Goal: Task Accomplishment & Management: Complete application form

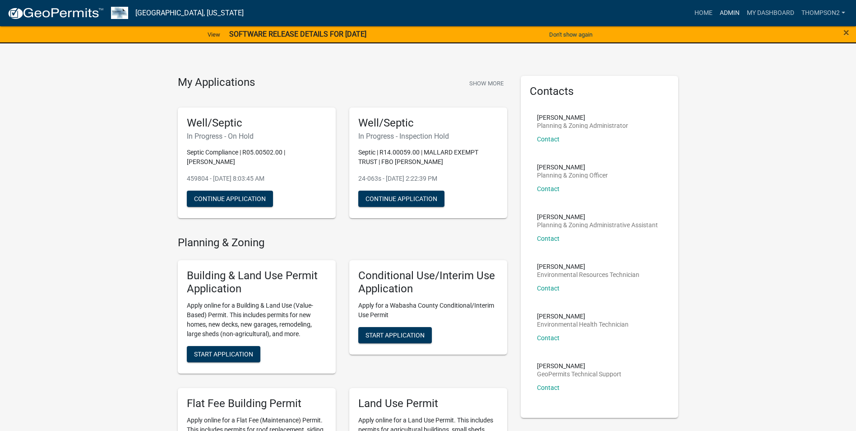
click at [738, 9] on link "Admin" at bounding box center [729, 13] width 27 height 17
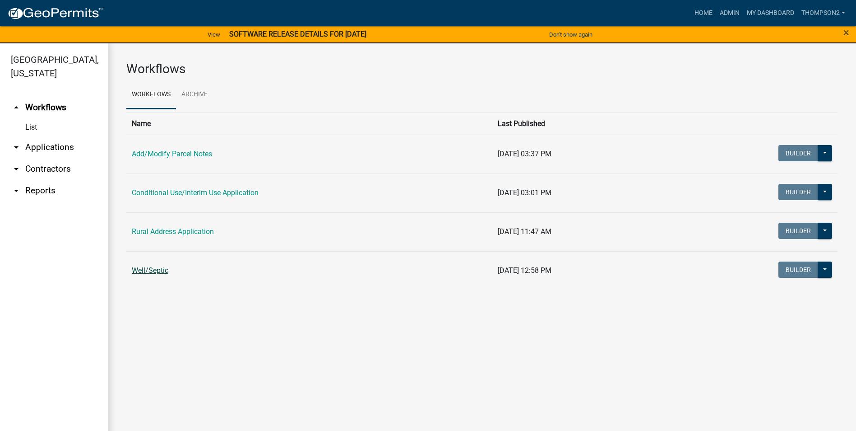
click at [162, 274] on link "Well/Septic" at bounding box center [150, 270] width 37 height 9
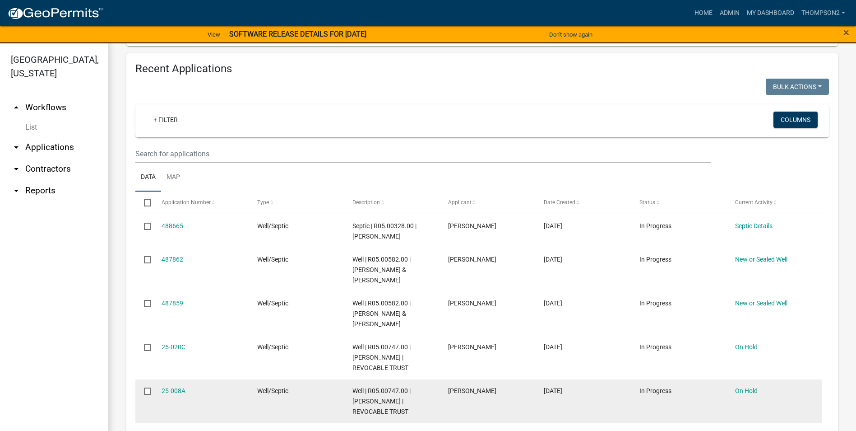
scroll to position [882, 0]
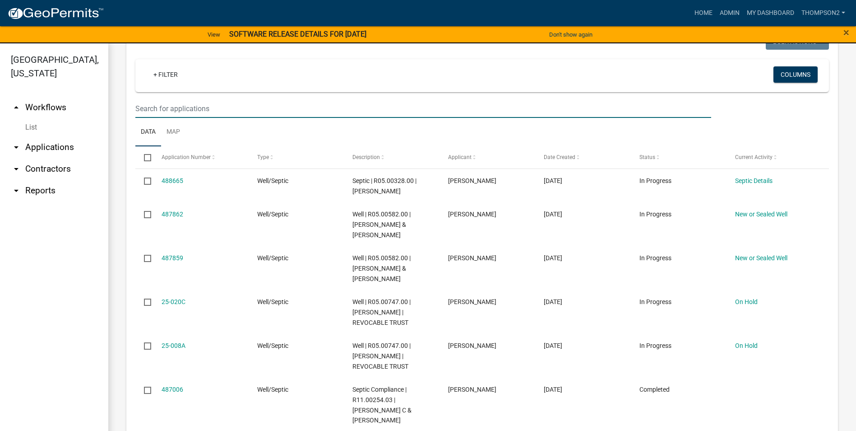
click at [162, 101] on input "text" at bounding box center [423, 108] width 576 height 19
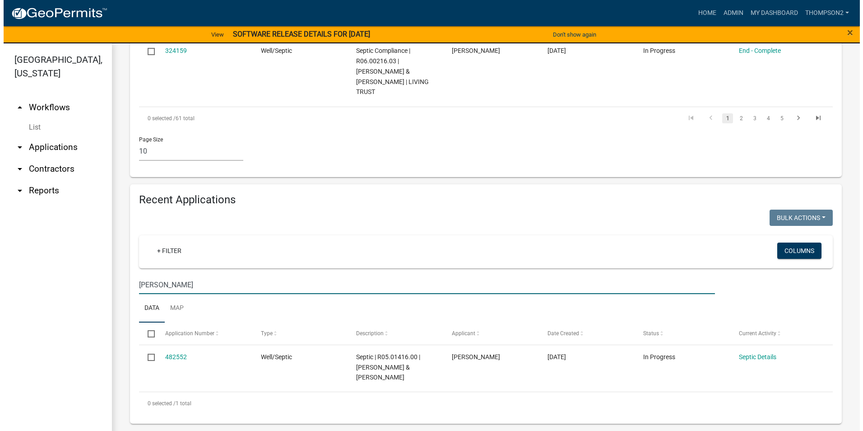
scroll to position [696, 0]
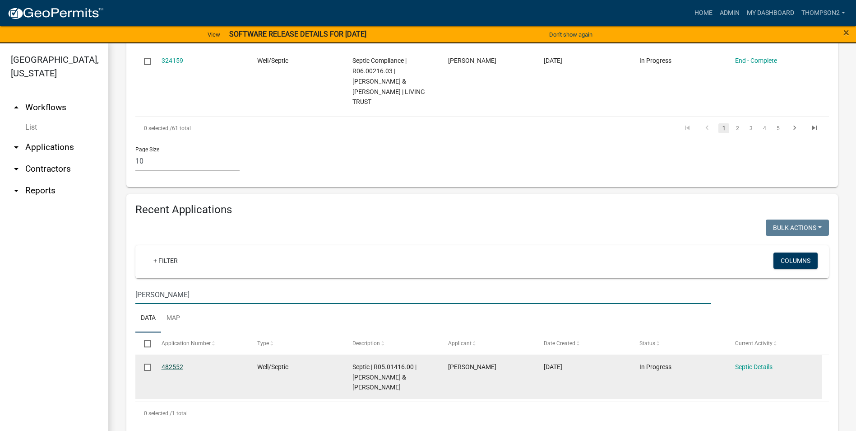
type input "mize"
click at [178, 363] on link "482552" at bounding box center [173, 366] width 22 height 7
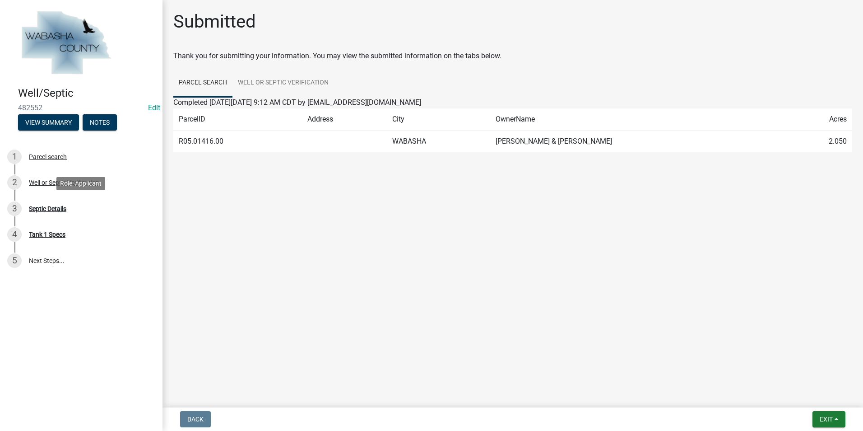
click at [62, 210] on div "Septic Details" at bounding box center [47, 208] width 37 height 6
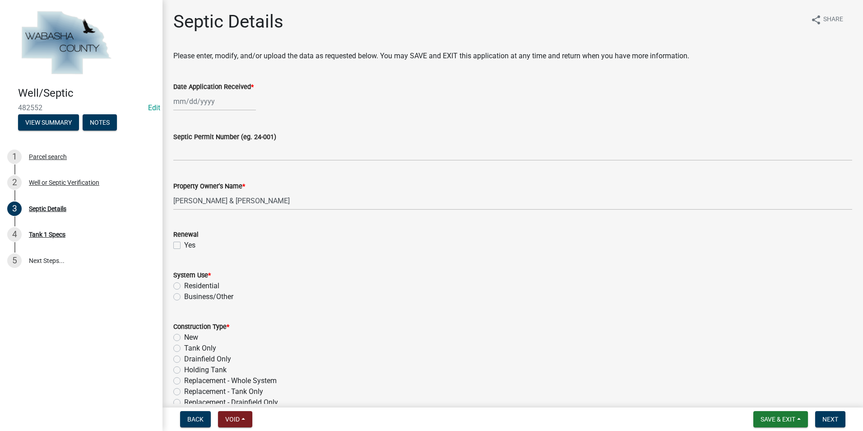
select select "10"
select select "2025"
click at [195, 106] on input "Date Application Received *" at bounding box center [214, 101] width 83 height 19
click at [225, 190] on div "23" at bounding box center [225, 193] width 14 height 14
type input "10/23/2025"
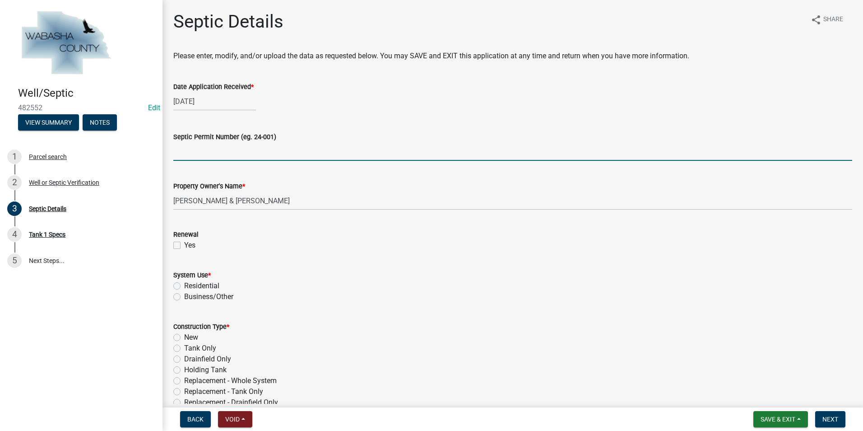
click at [200, 156] on input "Septic Permit Number (eg. 24-001)" at bounding box center [512, 151] width 679 height 19
type input "25-050s"
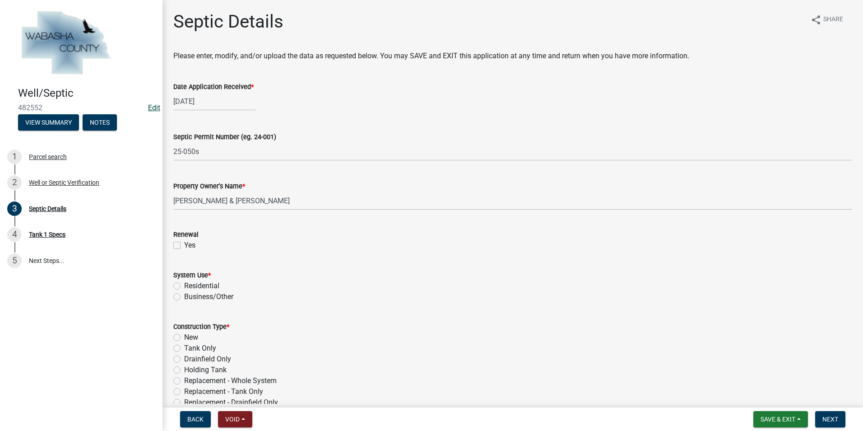
click at [153, 105] on link "Edit" at bounding box center [154, 107] width 12 height 9
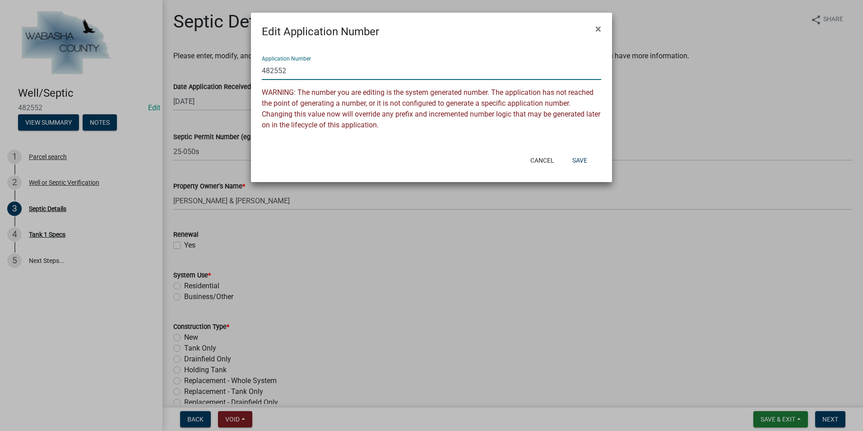
drag, startPoint x: 291, startPoint y: 69, endPoint x: 259, endPoint y: 74, distance: 32.0
click at [259, 74] on div "Application Number 482552 WARNING: The number you are editing is the system gen…" at bounding box center [431, 94] width 361 height 109
type input "5"
type input "25-050s"
click at [574, 159] on button "Save" at bounding box center [579, 160] width 29 height 16
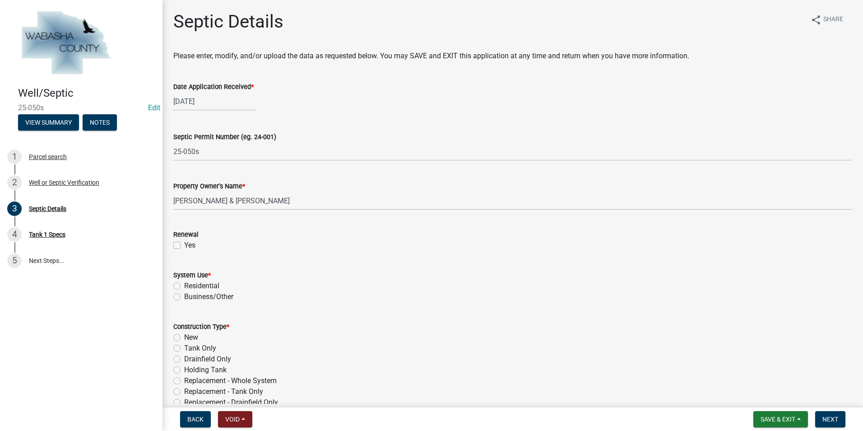
click at [184, 288] on label "Residential" at bounding box center [201, 285] width 35 height 11
click at [184, 286] on input "Residential" at bounding box center [187, 283] width 6 height 6
radio input "true"
click at [184, 337] on label "New" at bounding box center [191, 337] width 14 height 11
click at [184, 337] on input "New" at bounding box center [187, 335] width 6 height 6
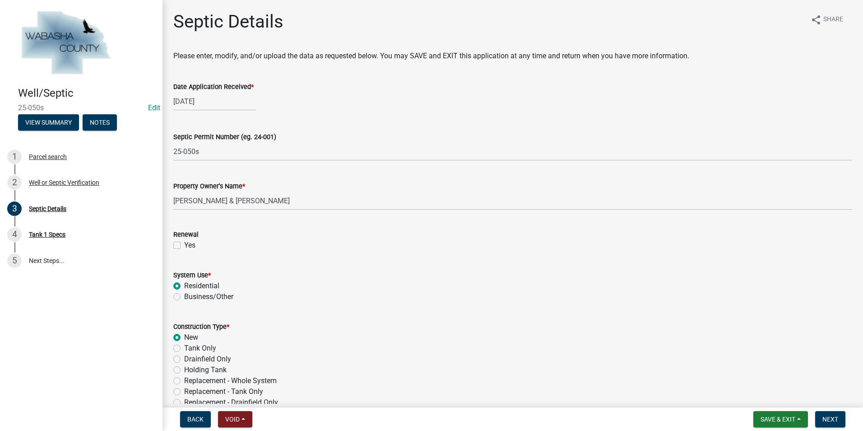
radio input "true"
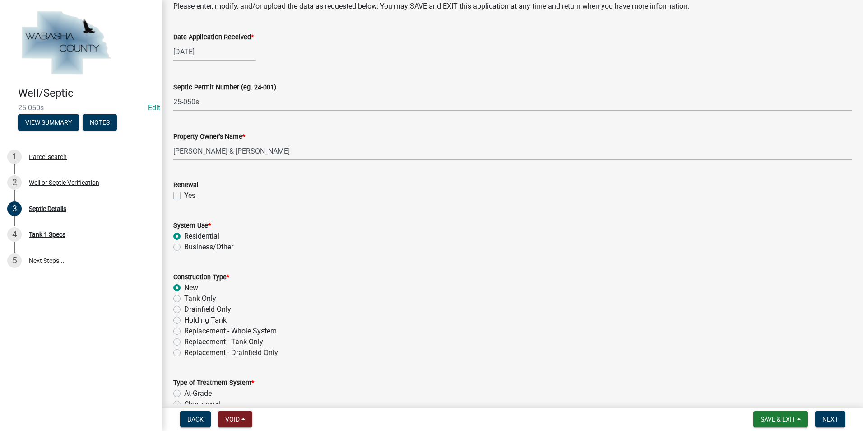
scroll to position [135, 0]
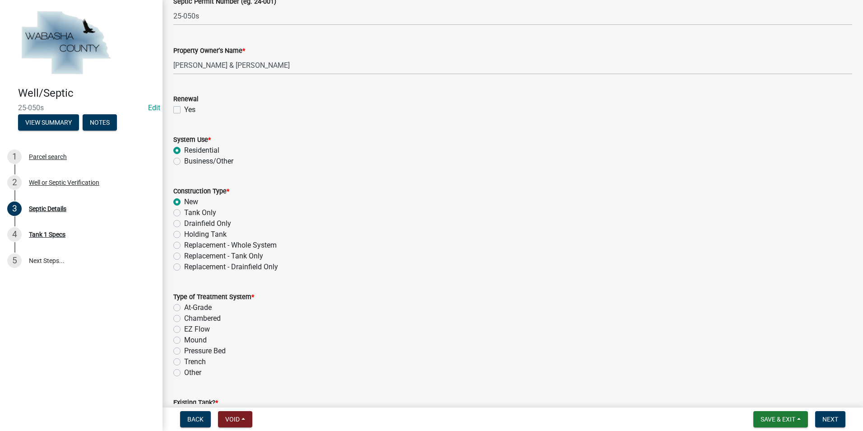
click at [184, 361] on label "Trench" at bounding box center [195, 361] width 22 height 11
click at [184, 361] on input "Trench" at bounding box center [187, 359] width 6 height 6
radio input "true"
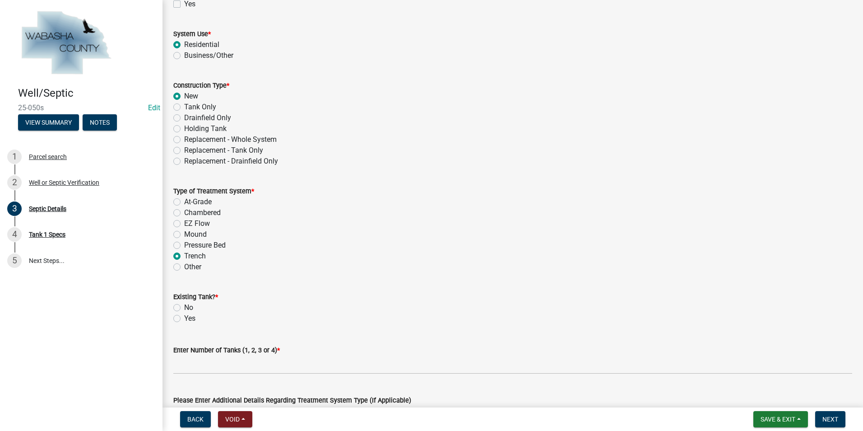
scroll to position [316, 0]
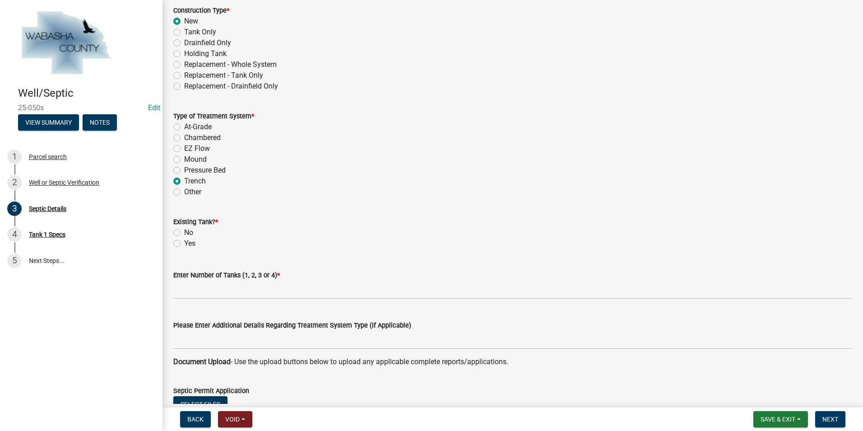
click at [184, 232] on label "No" at bounding box center [188, 232] width 9 height 11
click at [184, 232] on input "No" at bounding box center [187, 230] width 6 height 6
radio input "true"
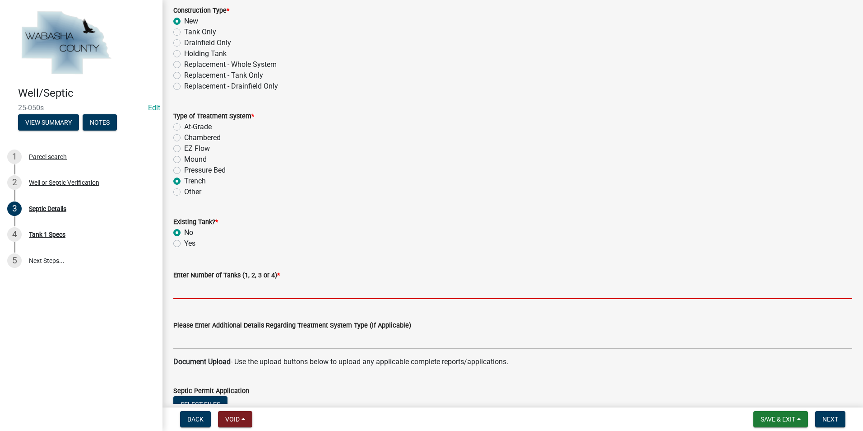
click at [183, 294] on input "text" at bounding box center [512, 289] width 679 height 19
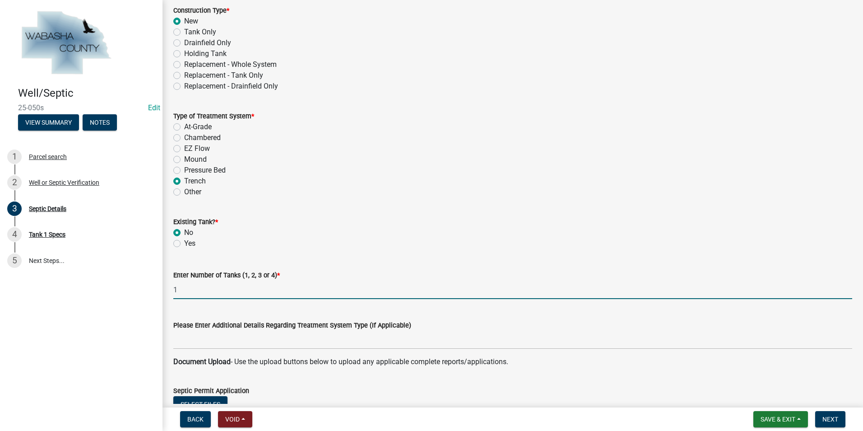
type input "1"
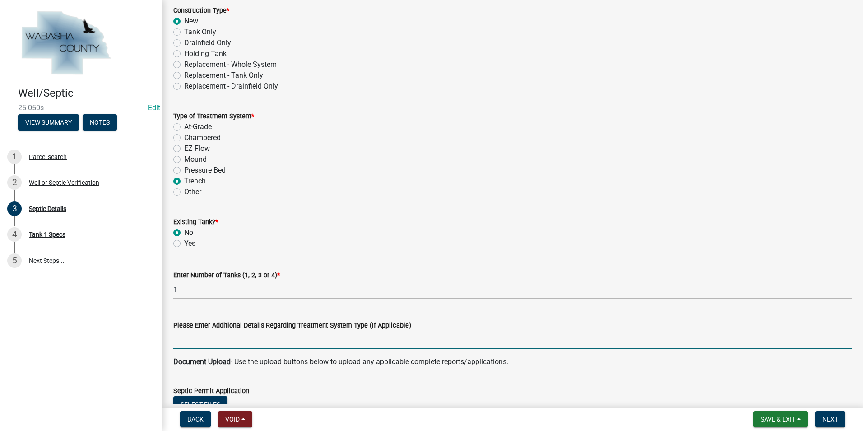
click at [190, 338] on input "Please Enter Additional Details Regarding Treatment System Type (If Applicable)" at bounding box center [512, 339] width 679 height 19
type input "M"
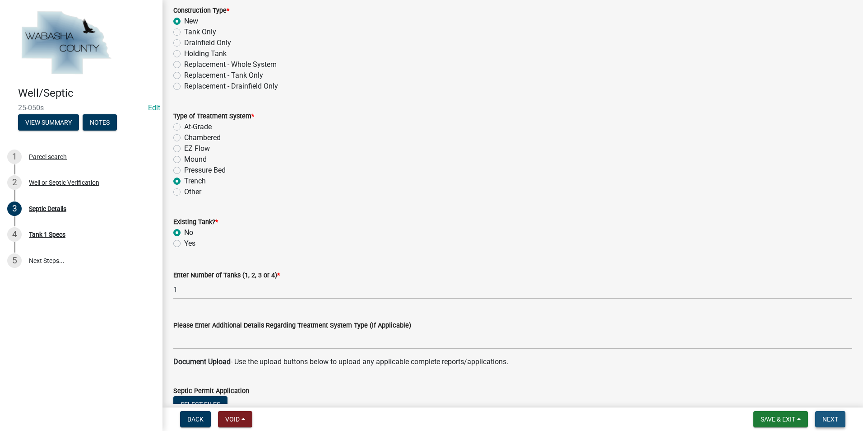
click at [831, 418] on span "Next" at bounding box center [830, 418] width 16 height 7
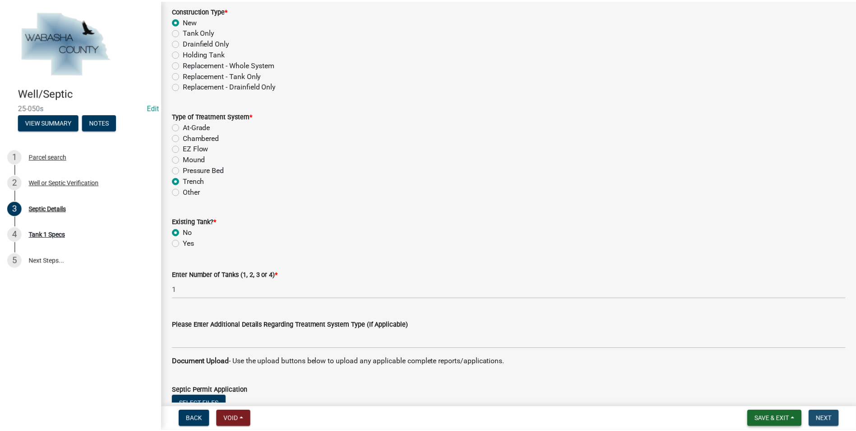
scroll to position [0, 0]
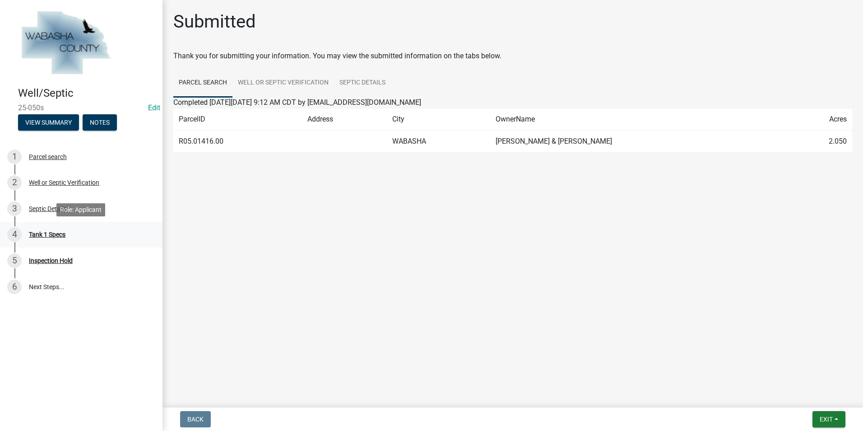
click at [61, 226] on link "4 Tank 1 Specs" at bounding box center [81, 235] width 162 height 26
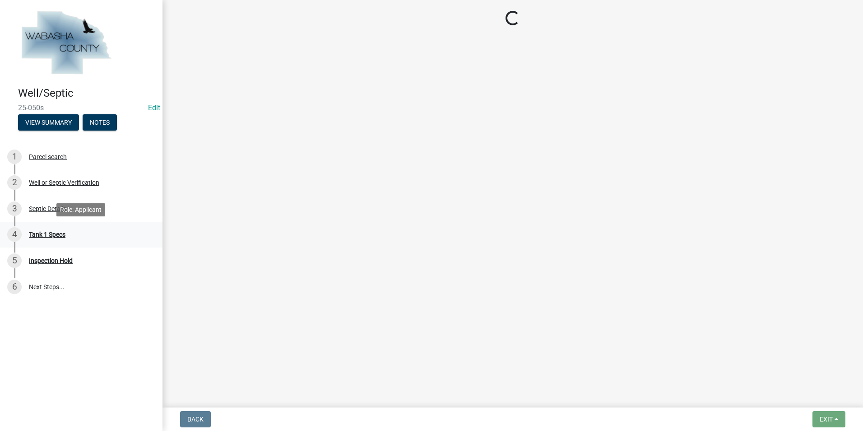
click at [60, 232] on div "Tank 1 Specs" at bounding box center [47, 234] width 37 height 6
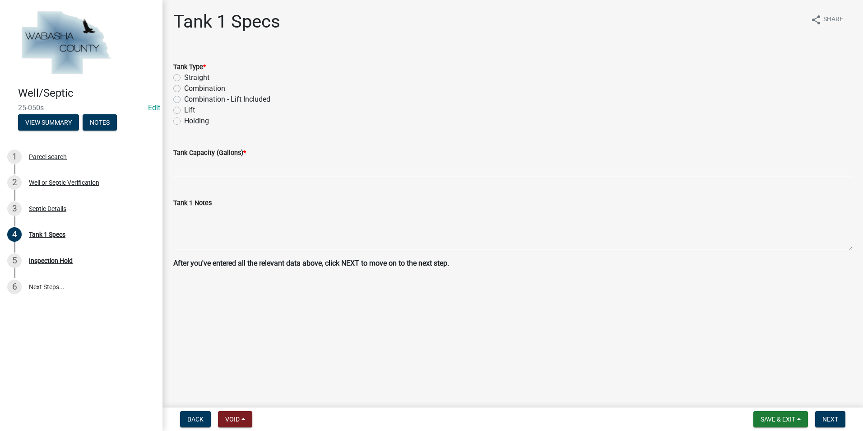
click at [184, 78] on label "Straight" at bounding box center [196, 77] width 25 height 11
click at [184, 78] on input "Straight" at bounding box center [187, 75] width 6 height 6
radio input "true"
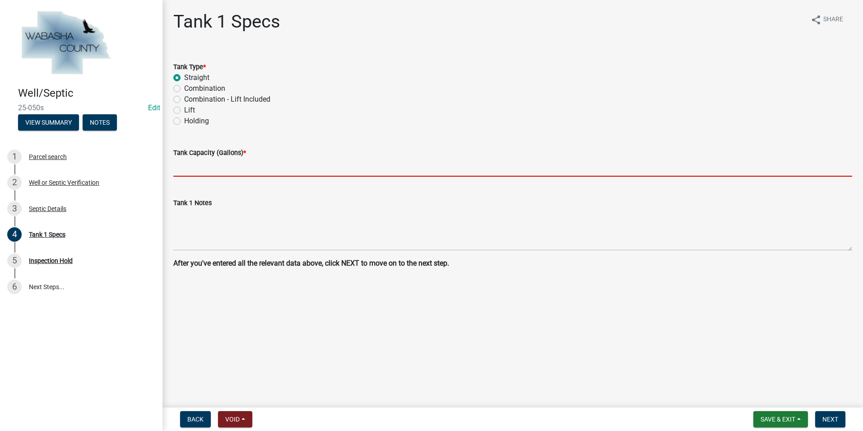
click at [189, 171] on input "text" at bounding box center [512, 167] width 679 height 19
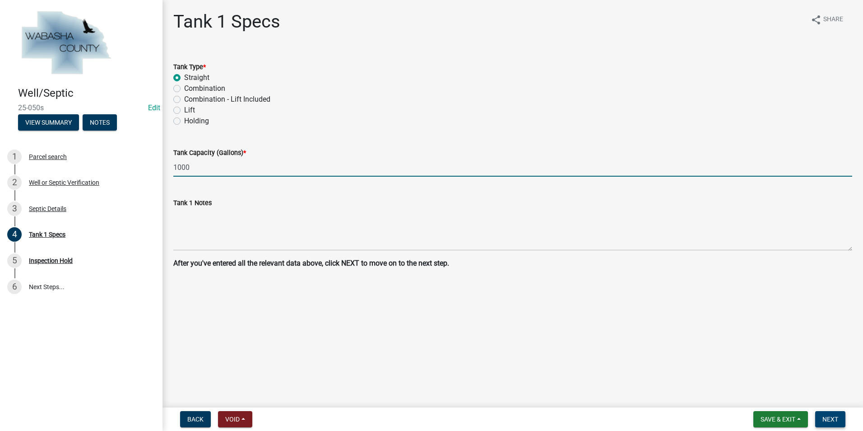
type input "1000"
click at [828, 422] on span "Next" at bounding box center [830, 418] width 16 height 7
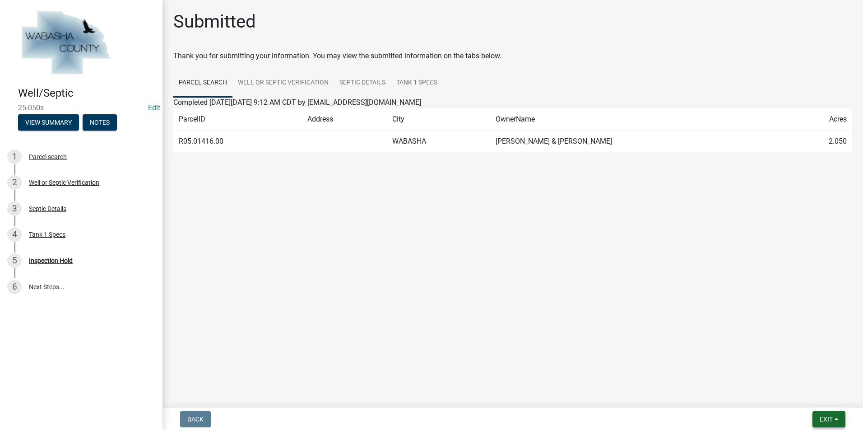
click at [837, 417] on button "Exit" at bounding box center [828, 419] width 33 height 16
click at [817, 395] on button "Save & Exit" at bounding box center [809, 396] width 72 height 22
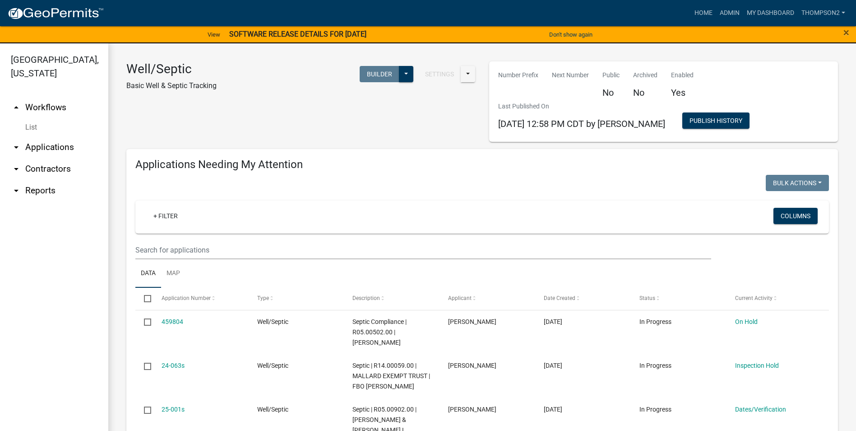
drag, startPoint x: 780, startPoint y: 431, endPoint x: 393, endPoint y: 196, distance: 453.1
click at [394, 203] on div "+ Filter Columns" at bounding box center [482, 216] width 686 height 33
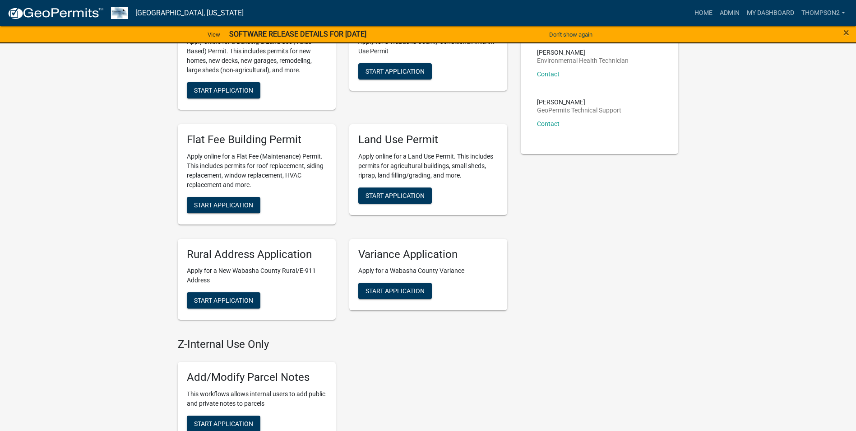
scroll to position [361, 0]
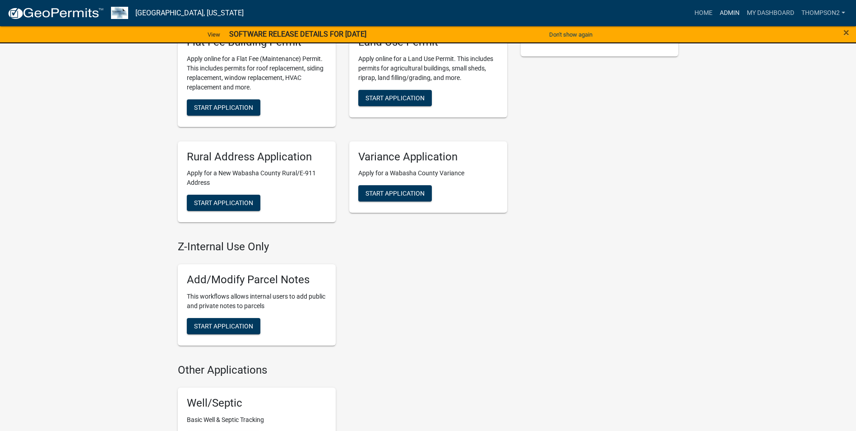
click at [738, 15] on link "Admin" at bounding box center [729, 13] width 27 height 17
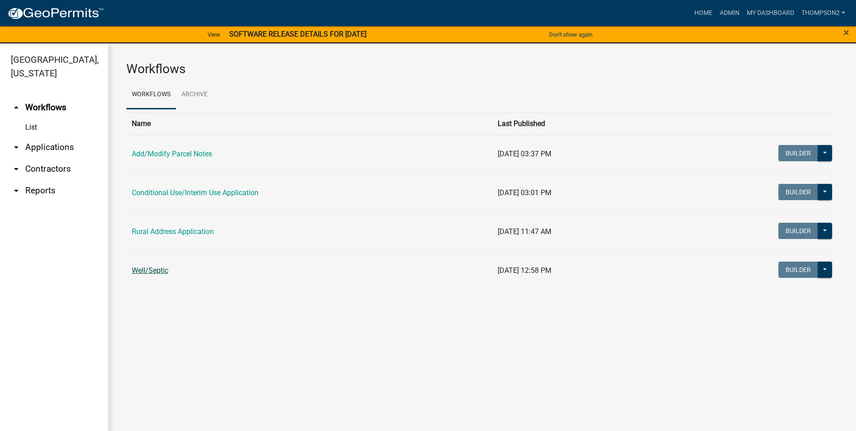
click at [167, 271] on link "Well/Septic" at bounding box center [150, 270] width 37 height 9
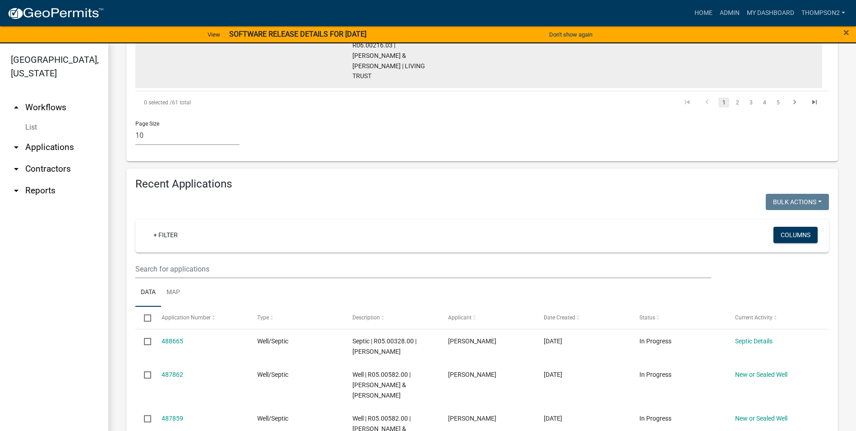
scroll to position [722, 0]
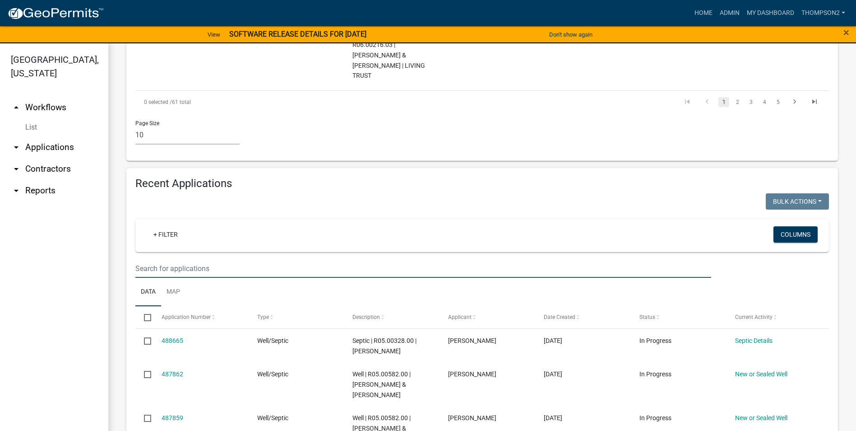
click at [187, 260] on input "text" at bounding box center [423, 268] width 576 height 19
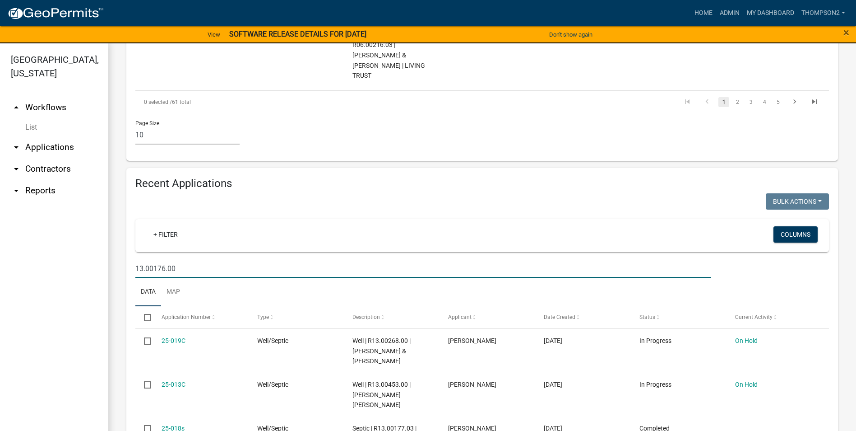
type input "13.00176.00"
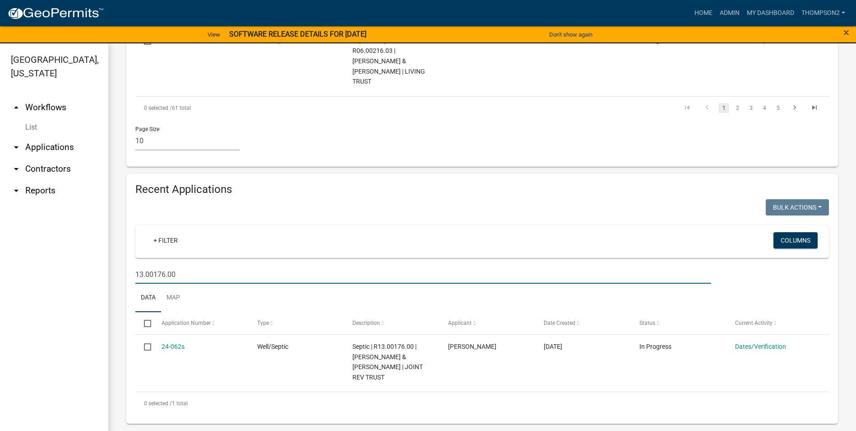
scroll to position [696, 0]
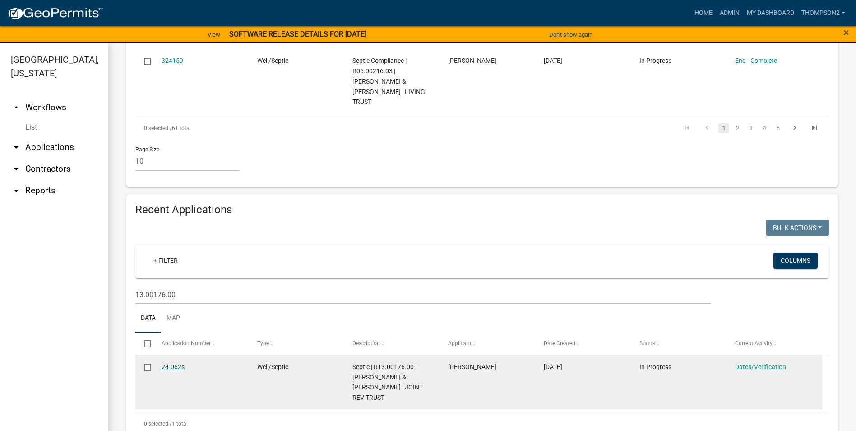
click at [173, 363] on link "24-062s" at bounding box center [173, 366] width 23 height 7
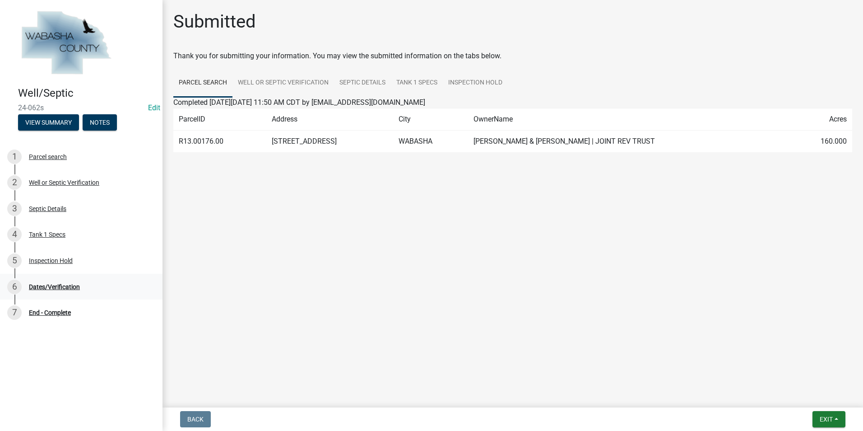
click at [58, 290] on div "6 Dates/Verification" at bounding box center [77, 286] width 141 height 14
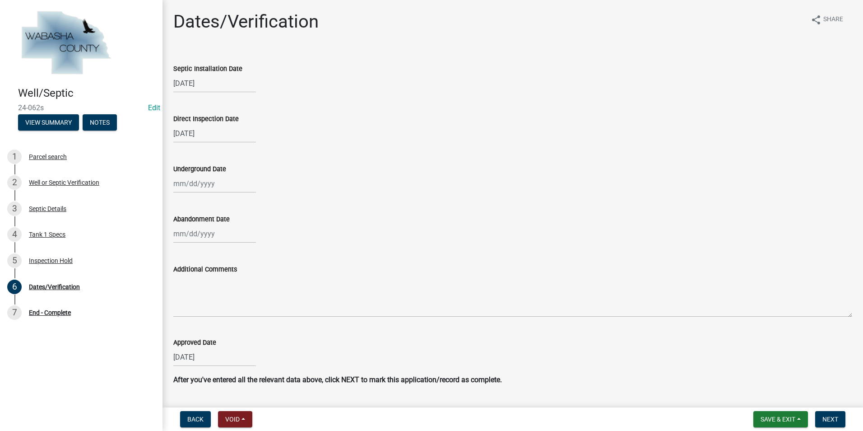
select select "10"
select select "2025"
click at [187, 187] on div "Jan Feb Mar Apr May Jun Jul Aug Sep Oct Nov 2023 2024 2025 Mo Tu We Th Fr Sa Su…" at bounding box center [214, 183] width 83 height 19
click at [185, 203] on button "Previous month" at bounding box center [182, 202] width 11 height 14
click at [184, 203] on span "Previous month" at bounding box center [182, 202] width 7 height 7
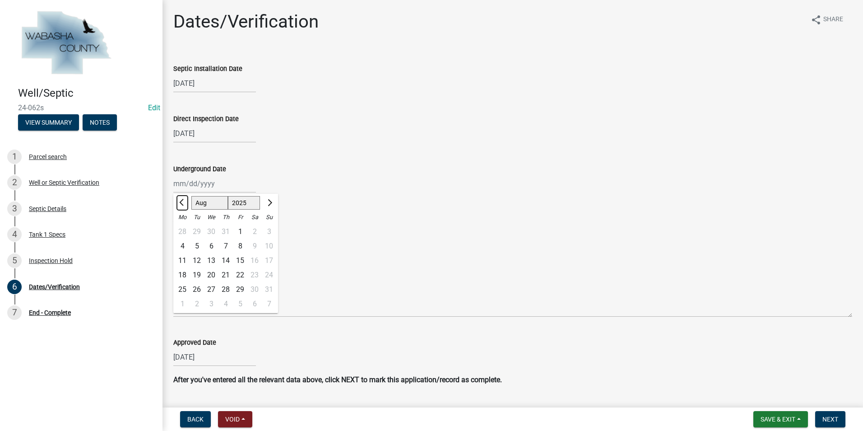
click at [184, 203] on span "Previous month" at bounding box center [182, 202] width 7 height 7
select select "6"
click at [211, 249] on div "4" at bounding box center [211, 246] width 14 height 14
type input "06/04/2025"
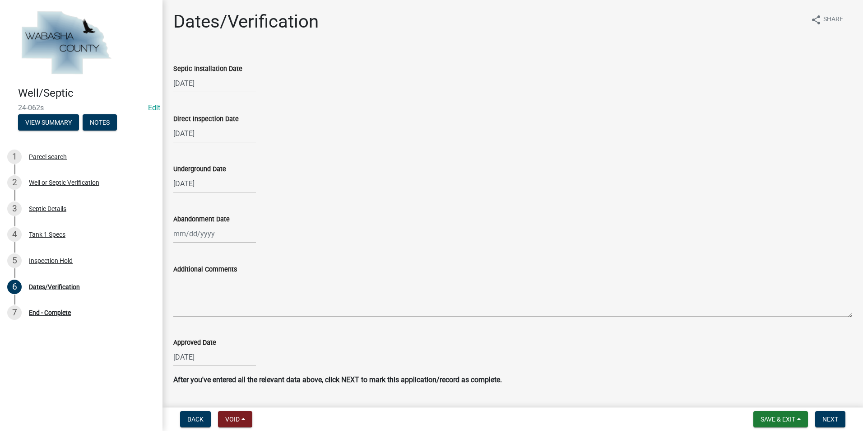
click at [196, 237] on div at bounding box center [214, 233] width 83 height 19
select select "10"
select select "2025"
drag, startPoint x: 188, startPoint y: 252, endPoint x: 181, endPoint y: 252, distance: 7.2
click at [187, 253] on button "Previous month" at bounding box center [182, 253] width 11 height 14
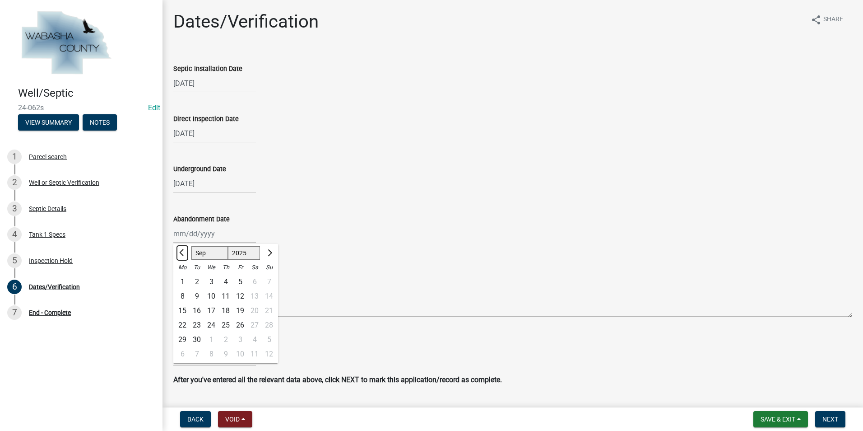
click at [181, 252] on span "Previous month" at bounding box center [182, 252] width 7 height 7
select select "6"
click at [213, 297] on div "4" at bounding box center [211, 296] width 14 height 14
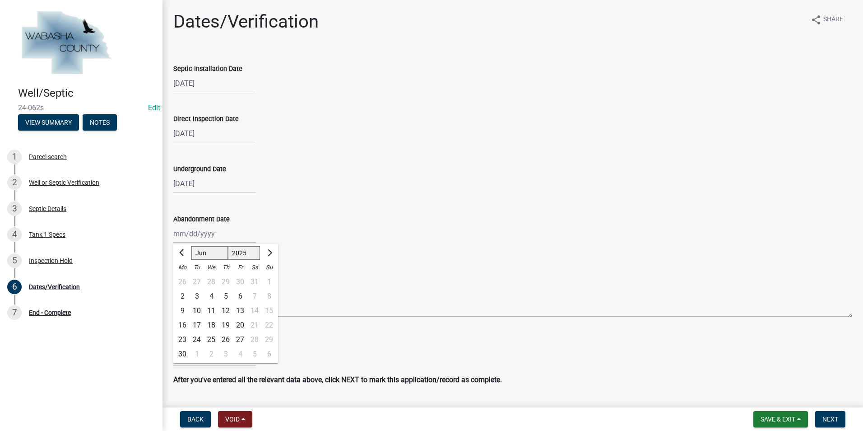
type input "06/04/2025"
click at [827, 420] on span "Next" at bounding box center [830, 418] width 16 height 7
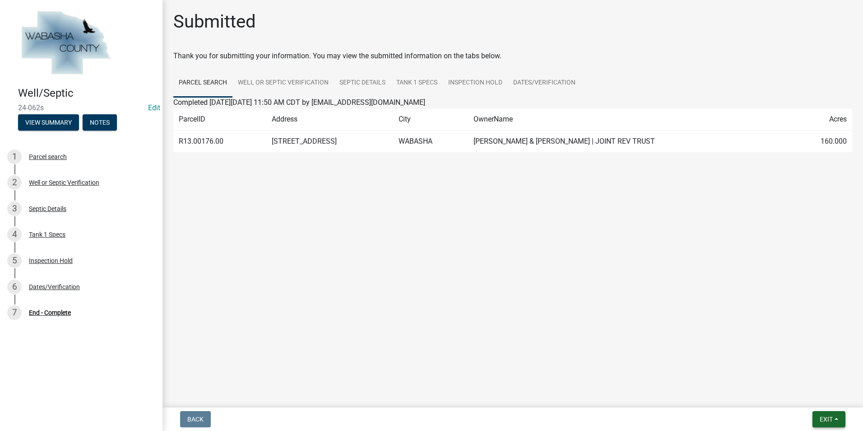
click at [838, 417] on button "Exit" at bounding box center [828, 419] width 33 height 16
click at [814, 398] on button "Save & Exit" at bounding box center [809, 396] width 72 height 22
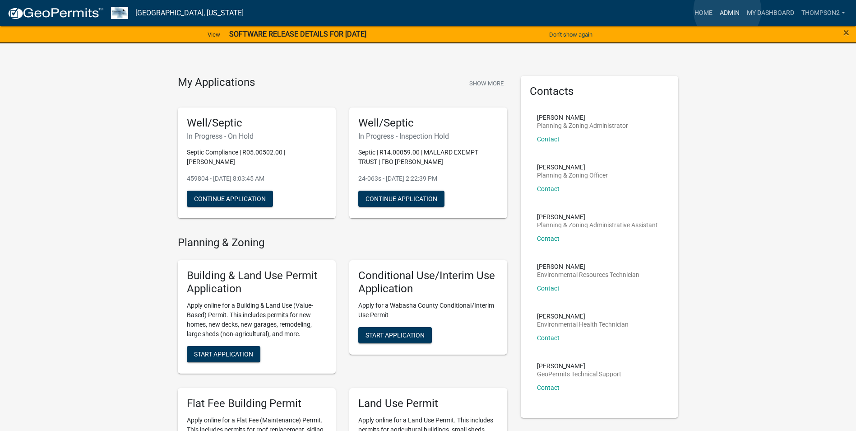
click at [728, 10] on link "Admin" at bounding box center [729, 13] width 27 height 17
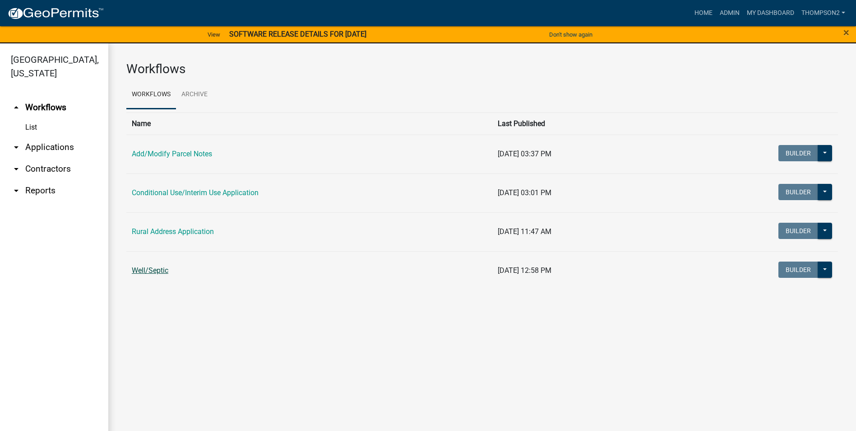
click at [163, 269] on link "Well/Septic" at bounding box center [150, 270] width 37 height 9
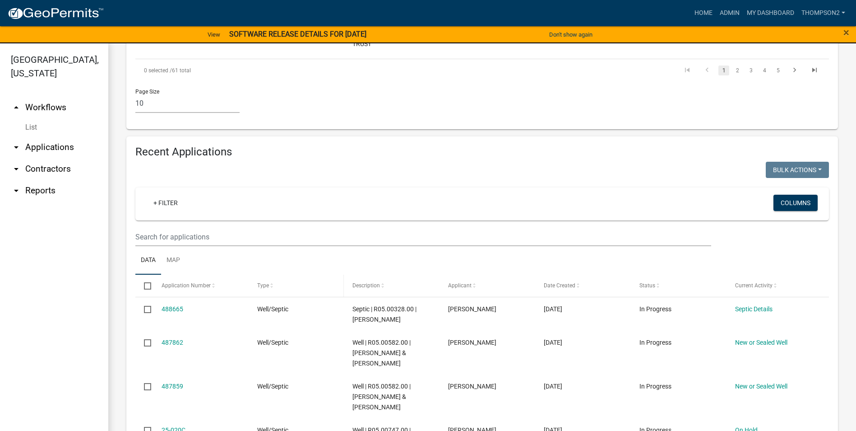
scroll to position [751, 0]
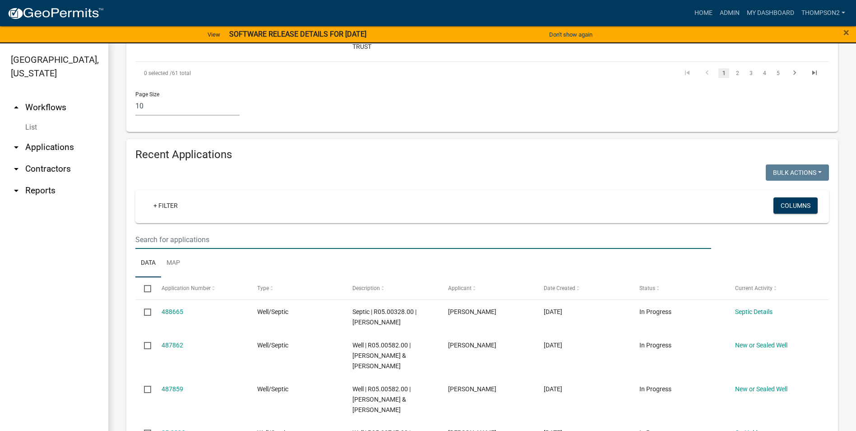
click at [194, 234] on input "text" at bounding box center [423, 239] width 576 height 19
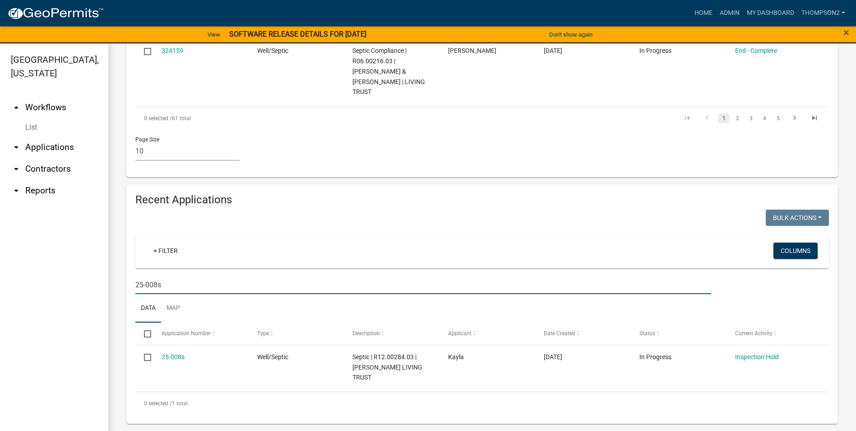
scroll to position [696, 0]
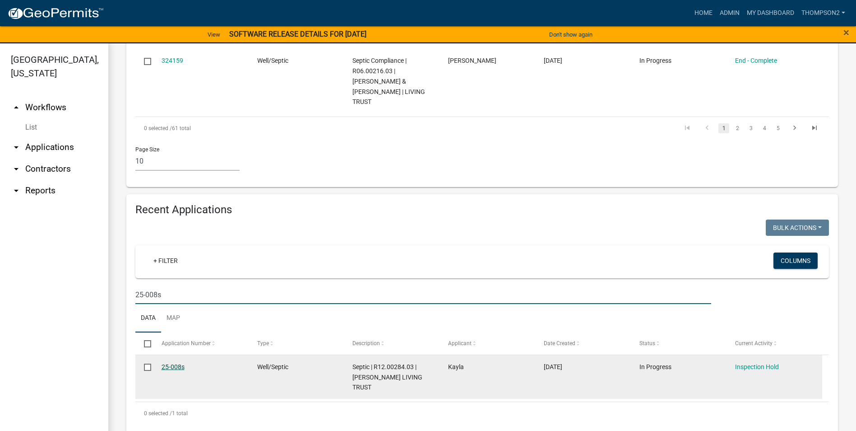
type input "25-008s"
click at [175, 363] on link "25-008s" at bounding box center [173, 366] width 23 height 7
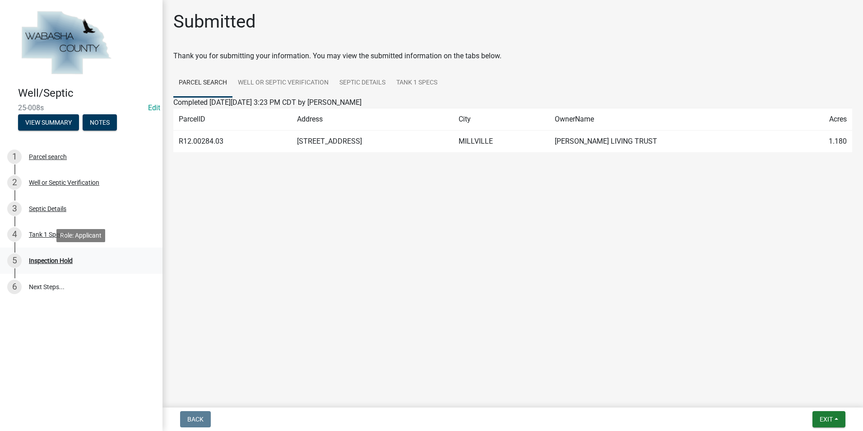
click at [55, 255] on div "5 Inspection Hold" at bounding box center [77, 260] width 141 height 14
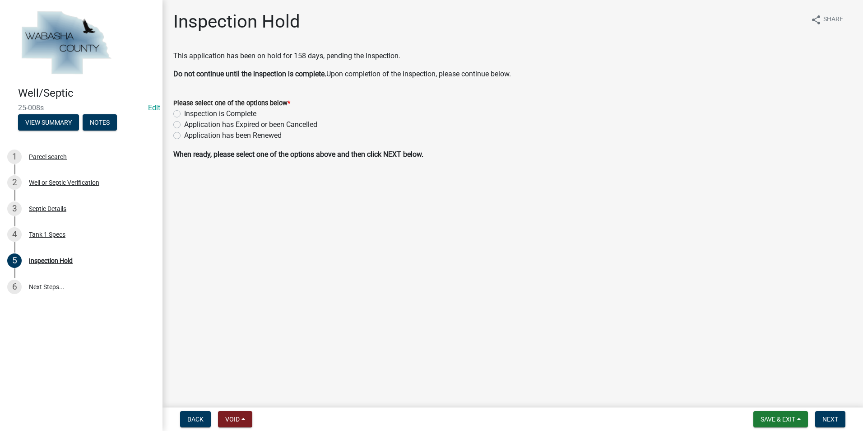
click at [184, 112] on label "Inspection is Complete" at bounding box center [220, 113] width 72 height 11
click at [184, 112] on input "Inspection is Complete" at bounding box center [187, 111] width 6 height 6
radio input "true"
click at [825, 416] on span "Next" at bounding box center [830, 418] width 16 height 7
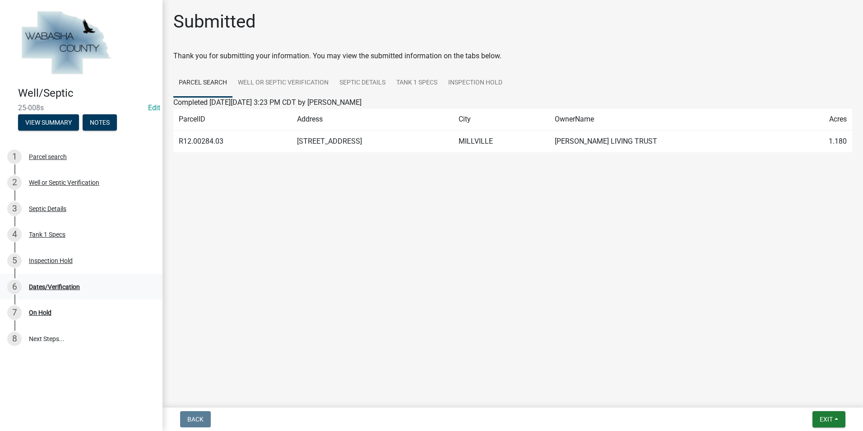
click at [72, 289] on div "Dates/Verification" at bounding box center [54, 286] width 51 height 6
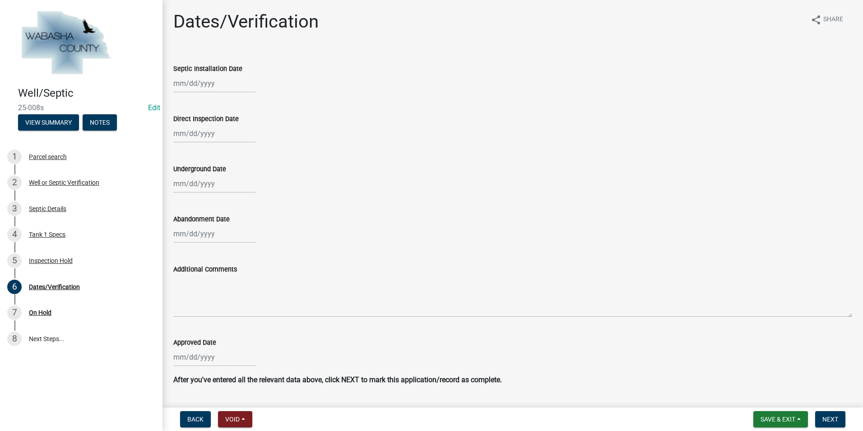
click at [195, 86] on div at bounding box center [214, 83] width 83 height 19
select select "10"
select select "2025"
click at [180, 101] on button "Previous month" at bounding box center [182, 102] width 11 height 14
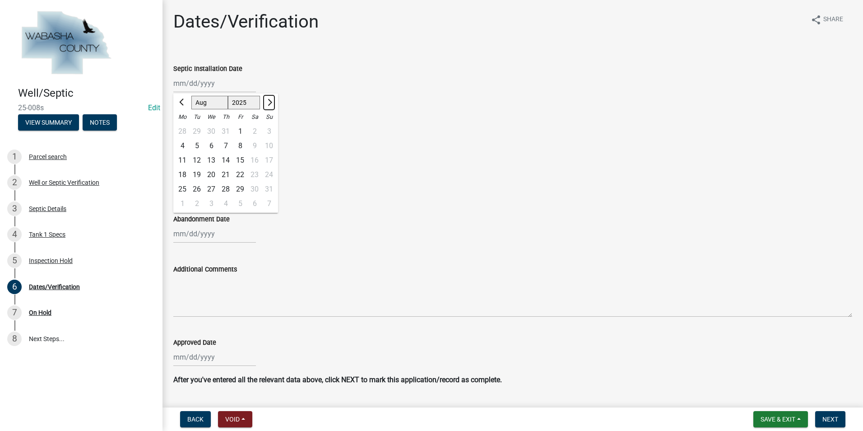
click at [269, 101] on span "Next month" at bounding box center [268, 102] width 7 height 7
select select "9"
click at [212, 162] on div "17" at bounding box center [211, 160] width 14 height 14
type input "09/17/2025"
click at [200, 138] on div at bounding box center [214, 133] width 83 height 19
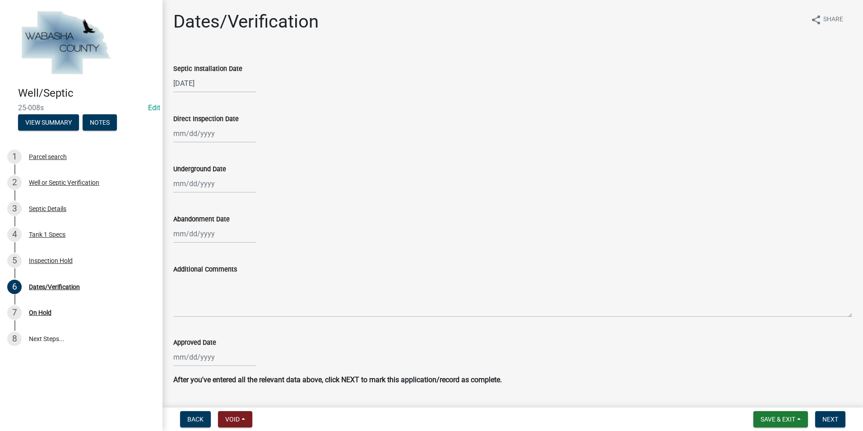
select select "10"
select select "2025"
click at [181, 154] on span "Previous month" at bounding box center [182, 152] width 7 height 7
select select "9"
click at [213, 209] on div "17" at bounding box center [211, 210] width 14 height 14
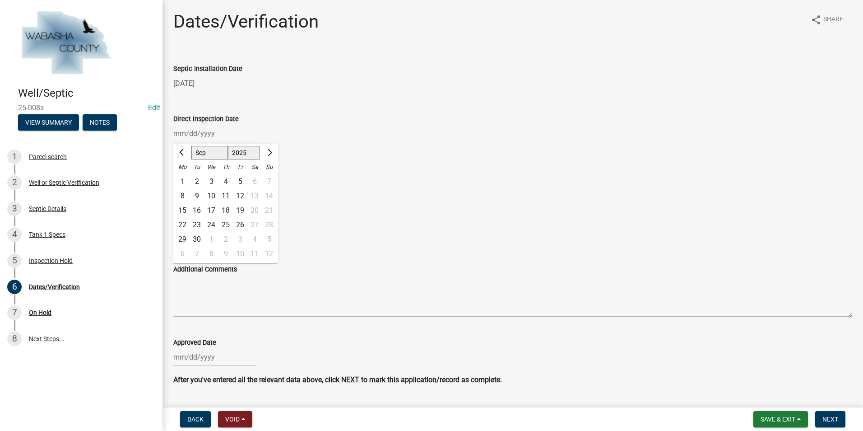
type input "09/17/2025"
click at [196, 186] on div at bounding box center [214, 183] width 83 height 19
select select "10"
select select "2025"
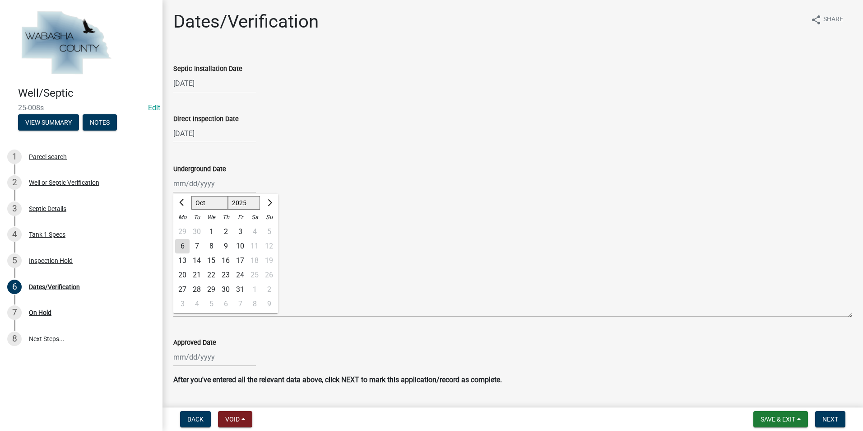
click at [177, 242] on div "6" at bounding box center [182, 246] width 14 height 14
type input "10/06/2025"
select select "10"
select select "2025"
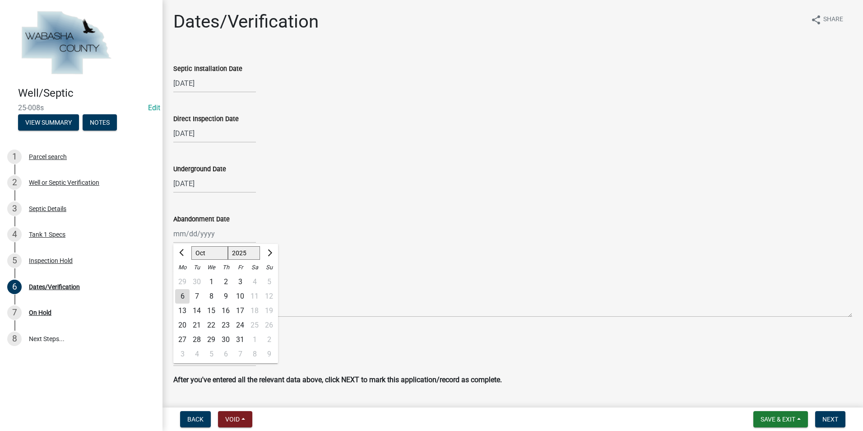
click at [181, 236] on div "Jan Feb Mar Apr May Jun Jul Aug Sep Oct Nov 2023 2024 2025 Mo Tu We Th Fr Sa Su…" at bounding box center [214, 233] width 83 height 19
click at [187, 295] on div "6" at bounding box center [182, 296] width 14 height 14
type input "10/06/2025"
click at [191, 356] on div at bounding box center [214, 357] width 83 height 19
select select "10"
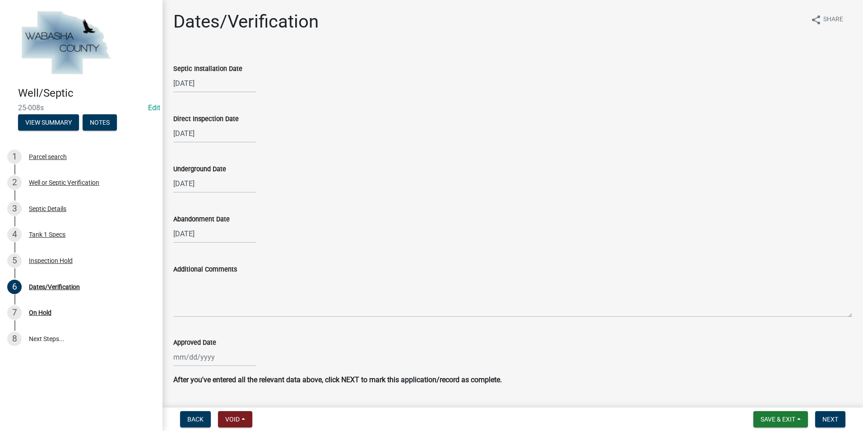
select select "2025"
click at [491, 213] on div "Abandonment Date 10/06/2025" at bounding box center [512, 222] width 679 height 42
click at [200, 362] on input "Approved Date" at bounding box center [214, 357] width 83 height 19
select select "10"
select select "2025"
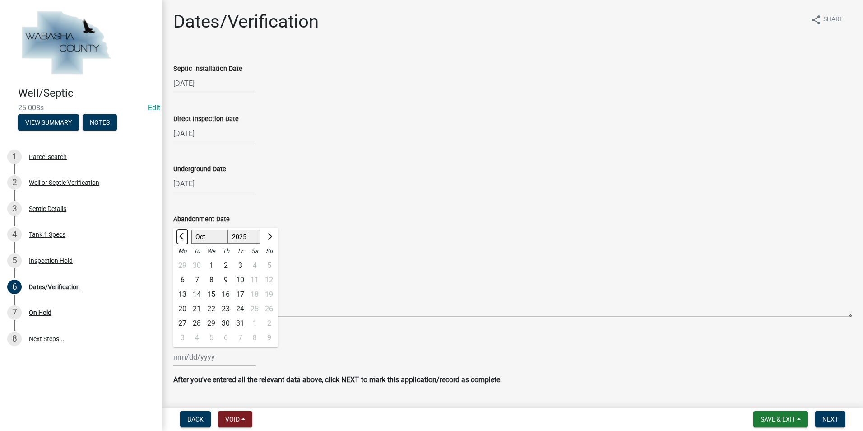
click at [182, 232] on button "Previous month" at bounding box center [182, 236] width 11 height 14
click at [181, 233] on button "Previous month" at bounding box center [182, 236] width 11 height 14
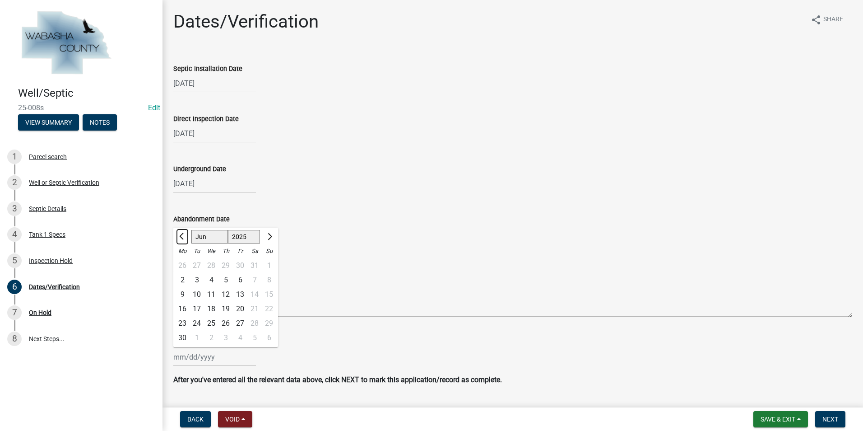
select select "5"
click at [223, 266] on div "1" at bounding box center [225, 265] width 14 height 14
type input "05/01/2025"
click at [835, 422] on span "Next" at bounding box center [830, 418] width 16 height 7
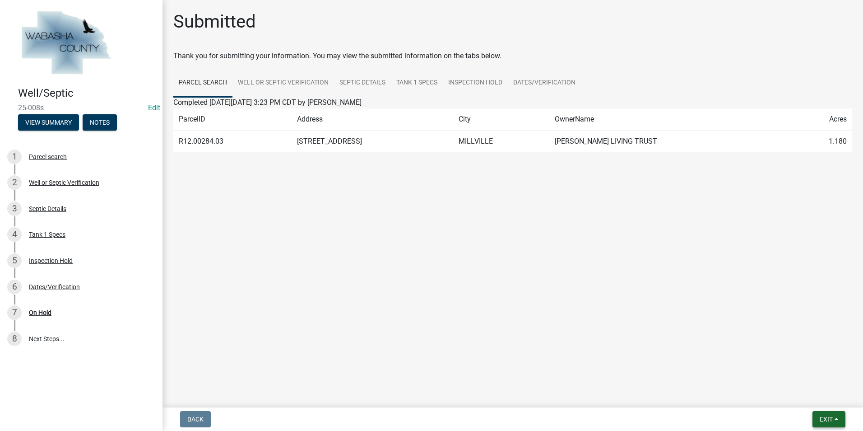
click at [839, 417] on button "Exit" at bounding box center [828, 419] width 33 height 16
click at [814, 395] on button "Save & Exit" at bounding box center [809, 396] width 72 height 22
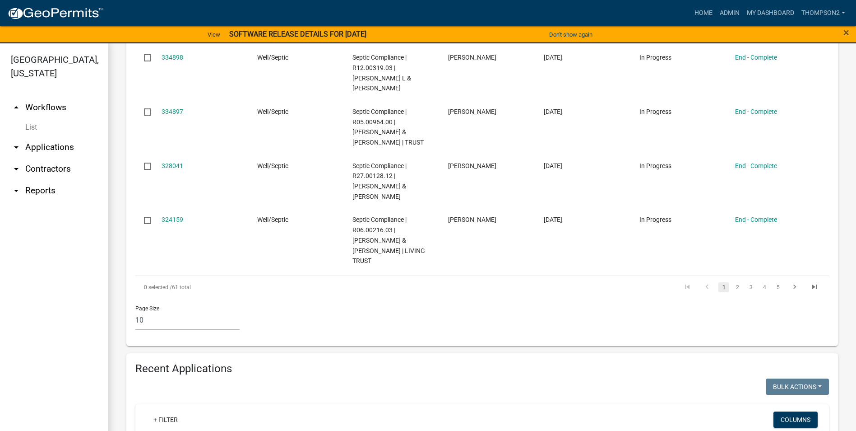
scroll to position [677, 0]
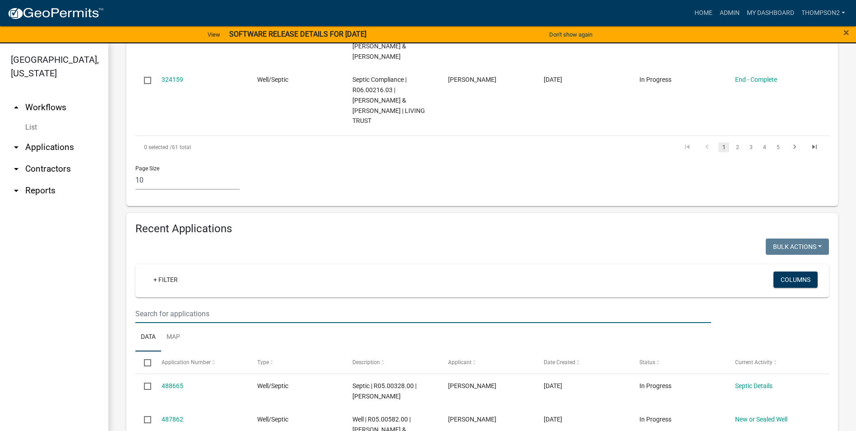
click at [175, 304] on input "text" at bounding box center [423, 313] width 576 height 19
type input "shones"
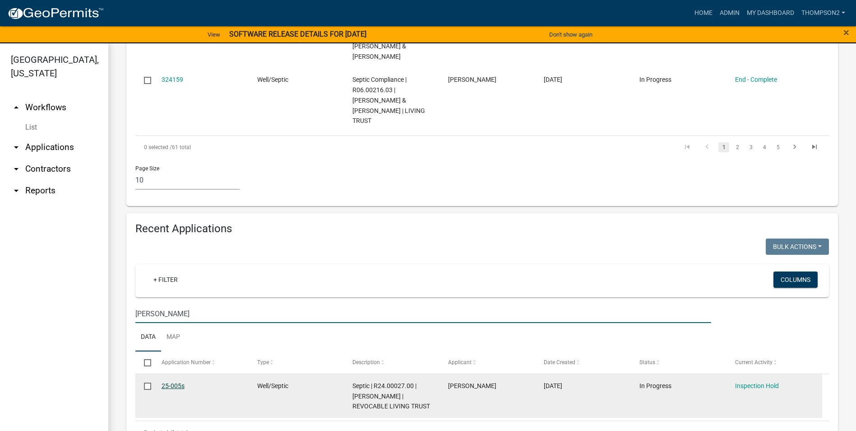
click at [172, 382] on link "25-005s" at bounding box center [173, 385] width 23 height 7
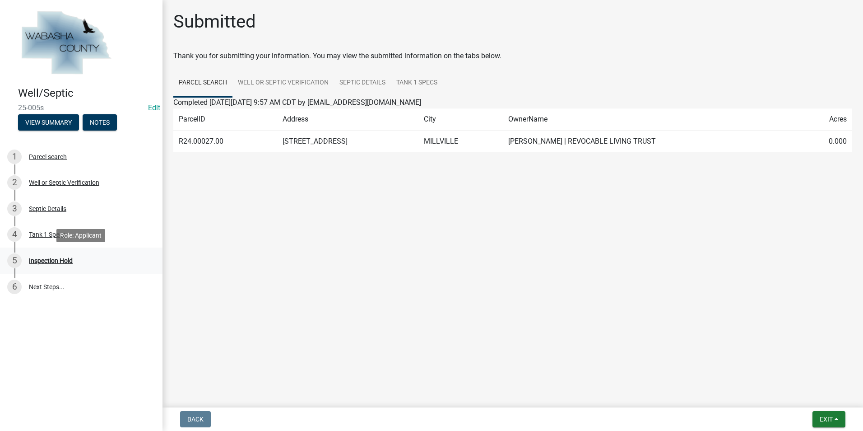
click at [65, 260] on div "Inspection Hold" at bounding box center [51, 260] width 44 height 6
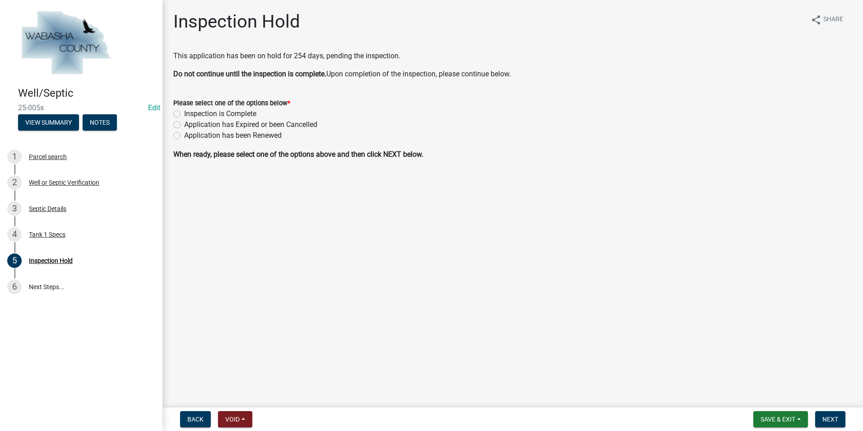
click at [184, 114] on label "Inspection is Complete" at bounding box center [220, 113] width 72 height 11
click at [184, 114] on input "Inspection is Complete" at bounding box center [187, 111] width 6 height 6
radio input "true"
click at [826, 419] on span "Next" at bounding box center [830, 418] width 16 height 7
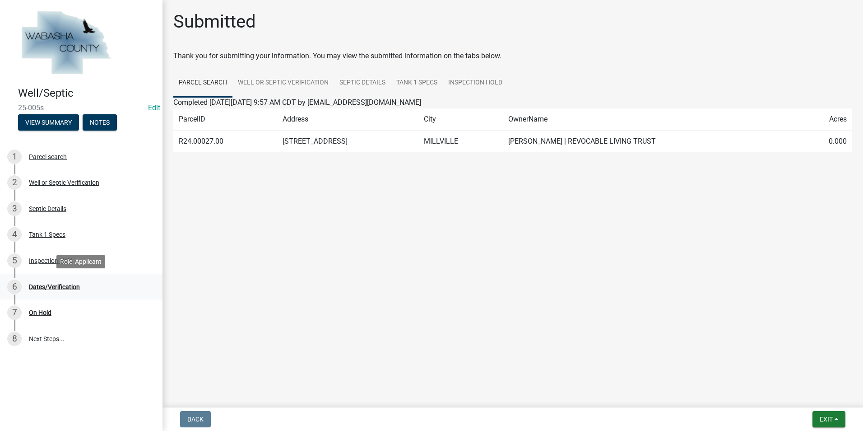
click at [77, 288] on div "Dates/Verification" at bounding box center [54, 286] width 51 height 6
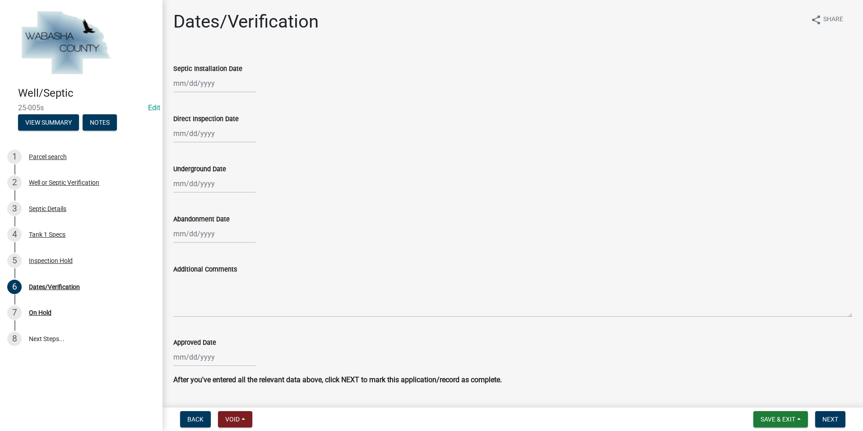
select select "10"
select select "2025"
click at [196, 84] on div "Jan Feb Mar Apr May Jun Jul Aug Sep Oct Nov 2023 2024 2025 Mo Tu We Th Fr Sa Su…" at bounding box center [214, 83] width 83 height 19
click at [185, 103] on span "Previous month" at bounding box center [182, 102] width 7 height 7
click at [184, 103] on span "Previous month" at bounding box center [182, 102] width 7 height 7
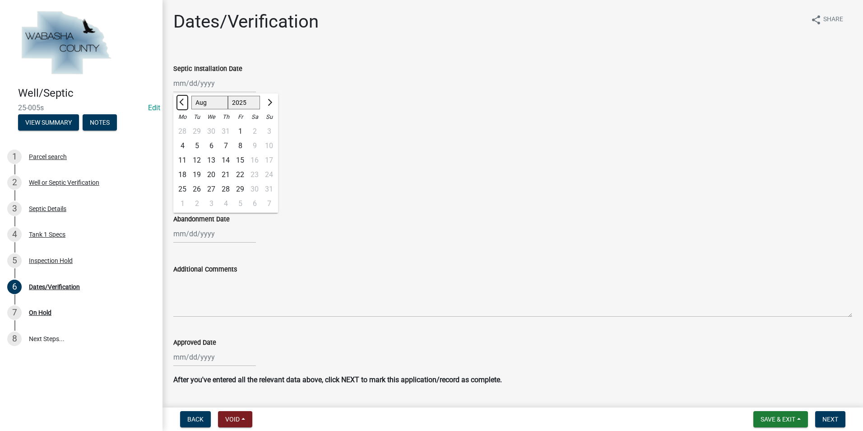
click at [184, 103] on span "Previous month" at bounding box center [182, 102] width 7 height 7
select select "5"
click at [213, 143] on div "7" at bounding box center [211, 146] width 14 height 14
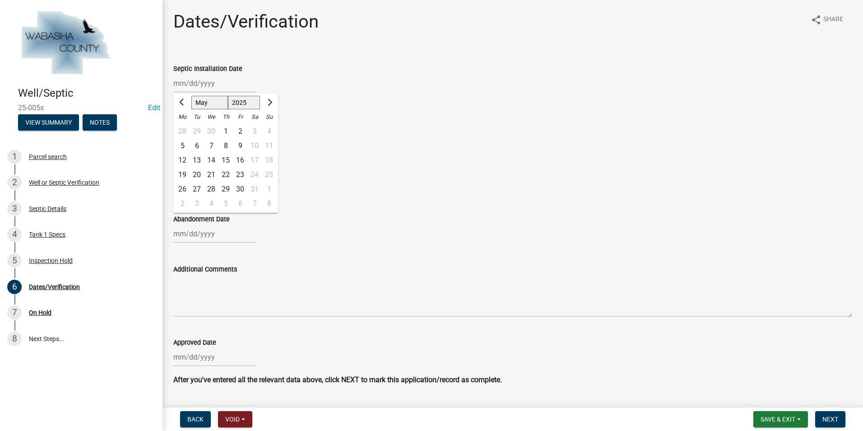
type input "05/07/2025"
click at [198, 184] on div at bounding box center [214, 183] width 83 height 19
select select "10"
select select "2025"
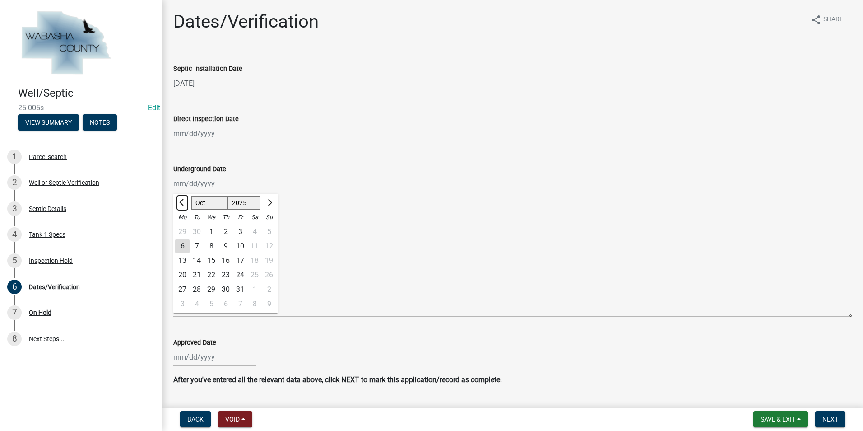
click at [183, 204] on span "Previous month" at bounding box center [182, 202] width 7 height 7
click at [185, 204] on button "Previous month" at bounding box center [182, 202] width 11 height 14
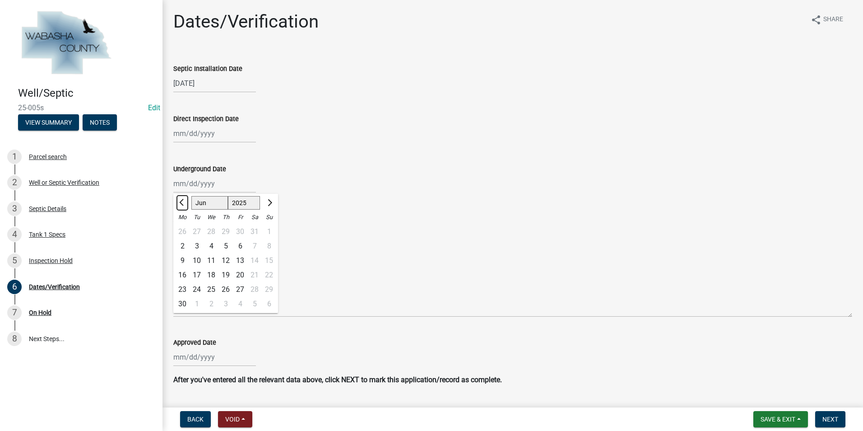
select select "5"
click at [224, 247] on div "8" at bounding box center [225, 246] width 14 height 14
type input "05/08/2025"
select select "10"
select select "2025"
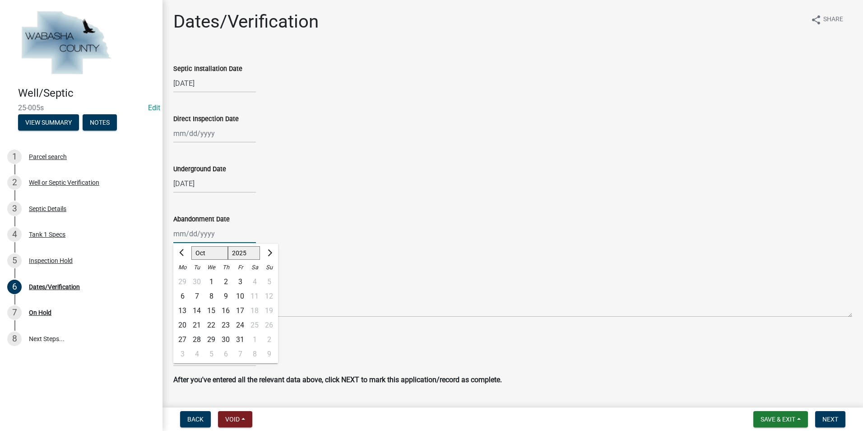
click at [182, 237] on div "Jan Feb Mar Apr May Jun Jul Aug Sep Oct Nov 2023 2024 2025 Mo Tu We Th Fr Sa Su…" at bounding box center [214, 233] width 83 height 19
click at [184, 249] on button "Previous month" at bounding box center [182, 253] width 11 height 14
click at [181, 249] on button "Previous month" at bounding box center [182, 253] width 11 height 14
click at [183, 249] on button "Previous month" at bounding box center [182, 253] width 11 height 14
click at [185, 249] on button "Previous month" at bounding box center [182, 253] width 11 height 14
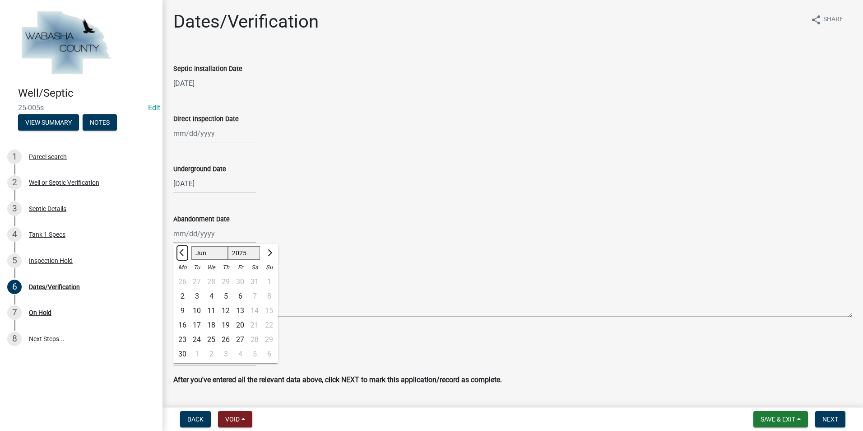
click at [183, 250] on span "Previous month" at bounding box center [182, 252] width 7 height 7
select select "5"
click at [225, 294] on div "8" at bounding box center [225, 296] width 14 height 14
type input "05/08/2025"
click at [193, 359] on div at bounding box center [214, 357] width 83 height 19
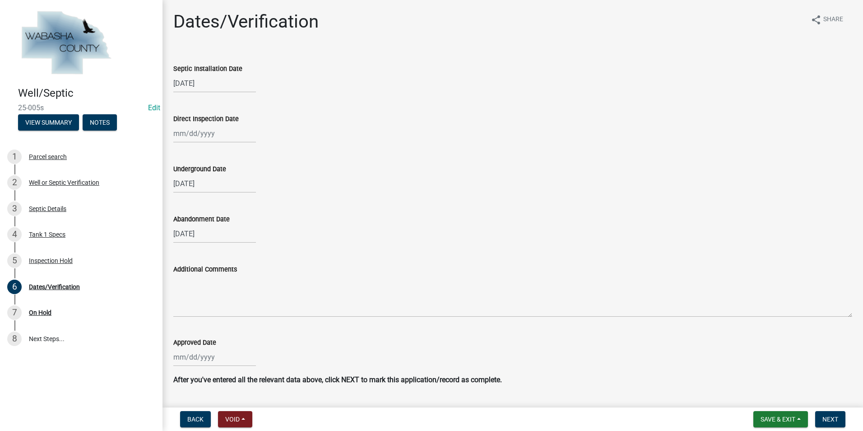
select select "10"
select select "2025"
click at [181, 237] on span "Previous month" at bounding box center [182, 236] width 7 height 7
select select "9"
click at [187, 364] on input "Approved Date" at bounding box center [214, 357] width 83 height 19
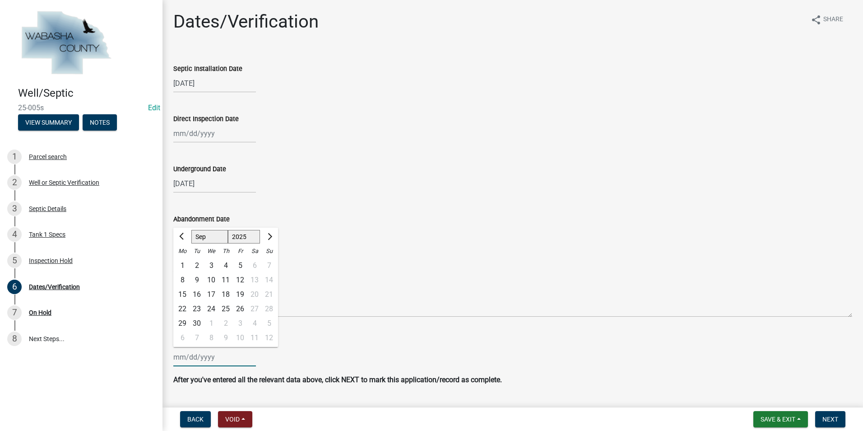
click at [188, 360] on input "Approved Date" at bounding box center [214, 357] width 83 height 19
click at [414, 327] on div "Approved Date Jan Feb Mar Apr May Jun Jul Aug Sep Oct Nov 2023 2024 2025 Mo Tu …" at bounding box center [512, 345] width 679 height 42
select select "10"
select select "2025"
click at [240, 362] on div "Jan Feb Mar Apr May Jun Jul Aug Sep Oct Nov 2023 2024 2025 Mo Tu We Th Fr Sa Su…" at bounding box center [214, 357] width 83 height 19
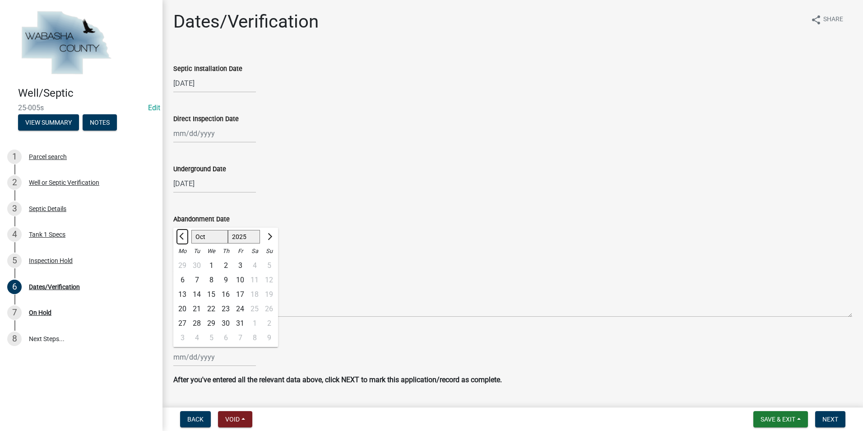
click at [184, 233] on button "Previous month" at bounding box center [182, 236] width 11 height 14
click at [188, 235] on button "Previous month" at bounding box center [182, 236] width 11 height 14
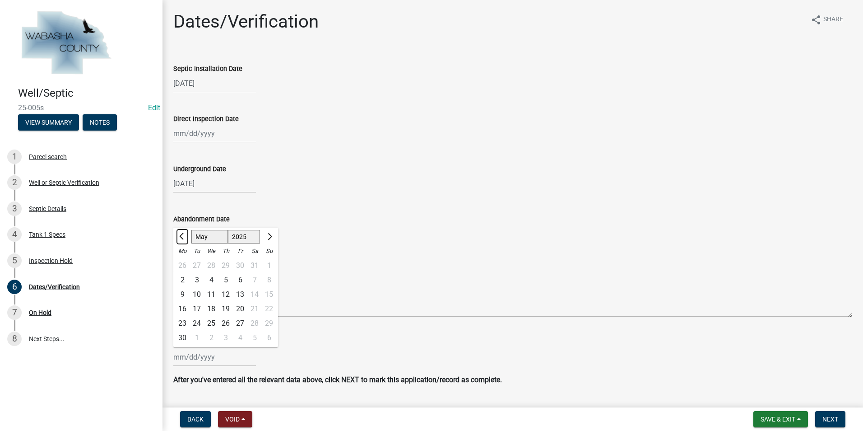
click at [188, 235] on button "Previous month" at bounding box center [182, 236] width 11 height 14
click at [268, 237] on span "Next month" at bounding box center [268, 236] width 7 height 7
select select "4"
click at [197, 278] on div "8" at bounding box center [197, 280] width 14 height 14
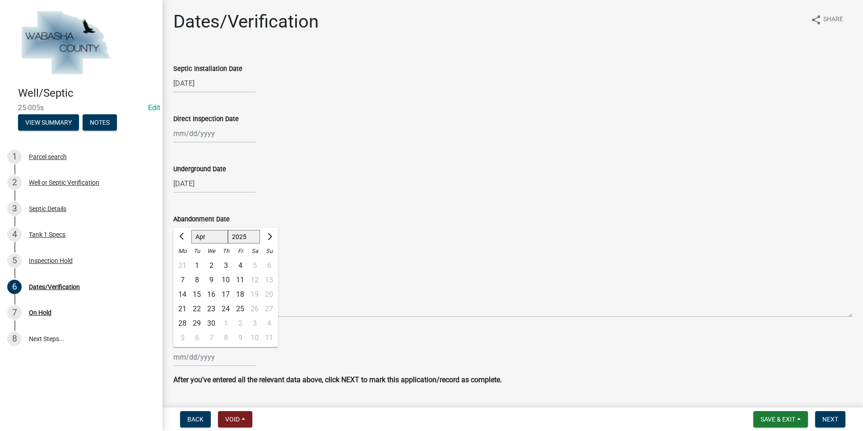
type input "04/08/2025"
click at [196, 360] on div "04/08/2025" at bounding box center [214, 357] width 83 height 19
select select "4"
select select "2025"
click at [223, 269] on div "3" at bounding box center [225, 265] width 14 height 14
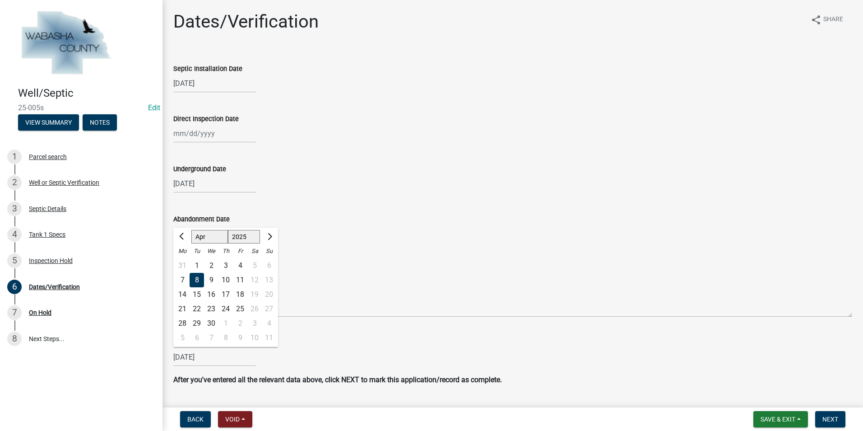
type input "04/03/2025"
click at [198, 356] on div "04/03/2025" at bounding box center [214, 357] width 83 height 19
select select "4"
select select "2025"
click at [224, 265] on div "3" at bounding box center [225, 265] width 14 height 14
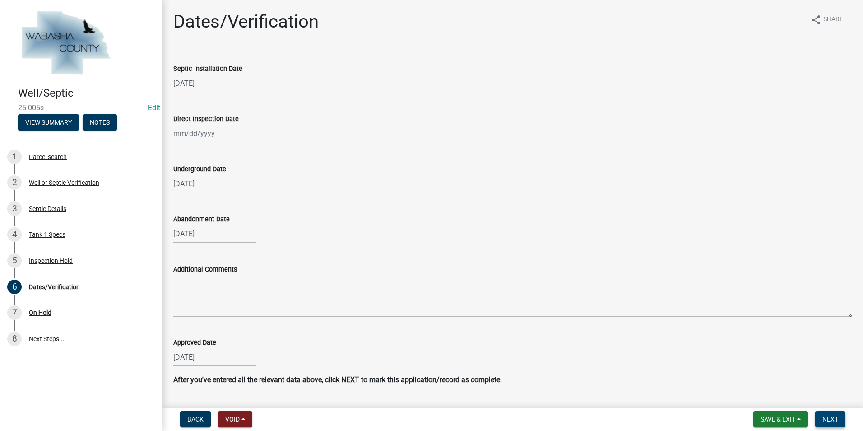
click at [830, 420] on span "Next" at bounding box center [830, 418] width 16 height 7
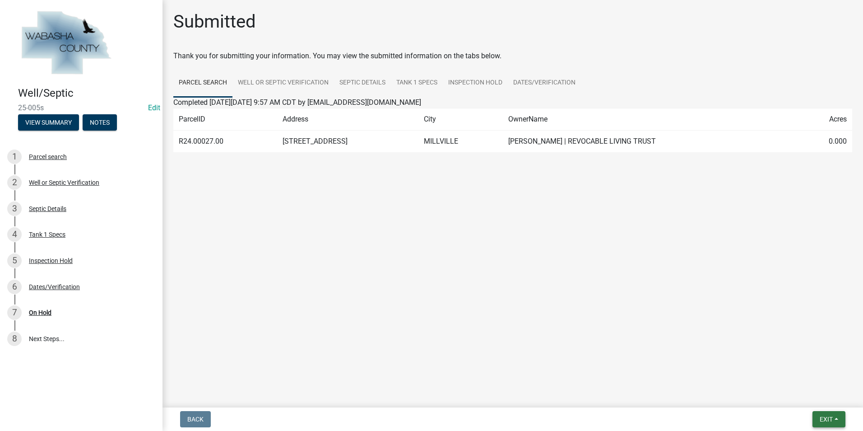
click at [840, 420] on button "Exit" at bounding box center [828, 419] width 33 height 16
click at [812, 398] on button "Save & Exit" at bounding box center [809, 396] width 72 height 22
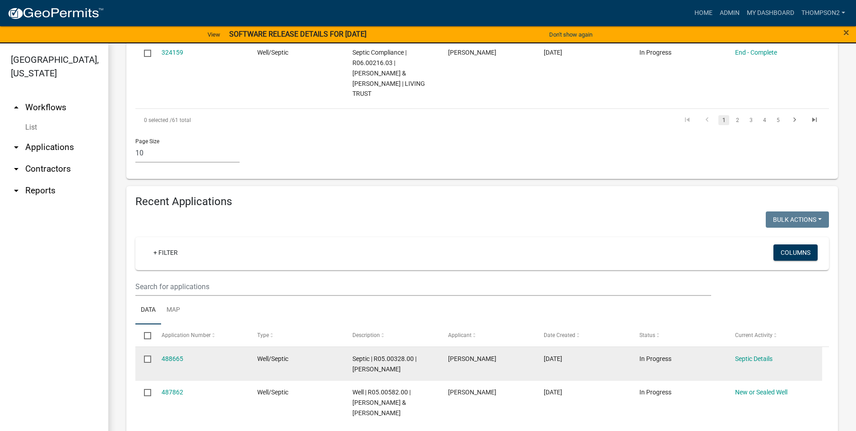
scroll to position [812, 0]
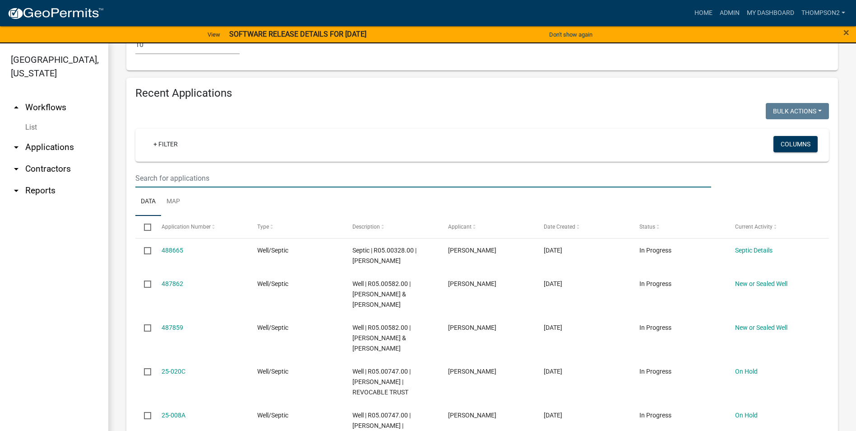
click at [175, 169] on input "text" at bounding box center [423, 178] width 576 height 19
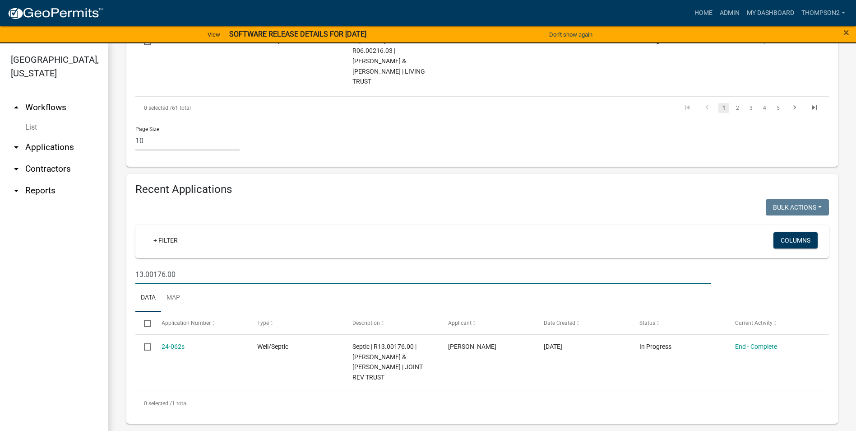
scroll to position [696, 0]
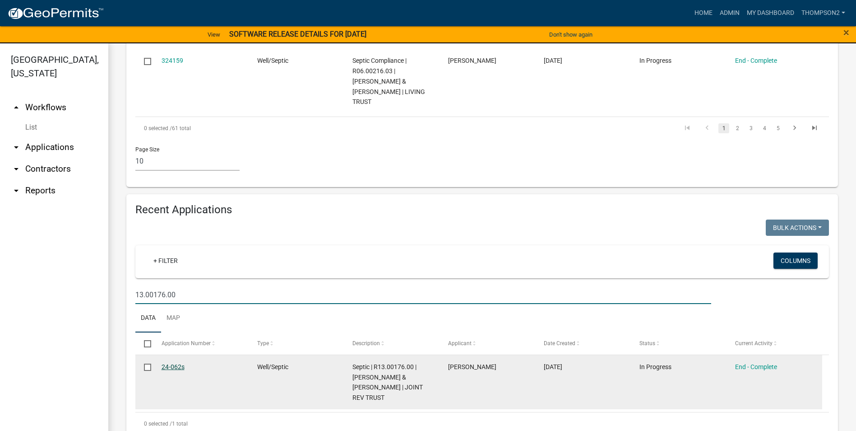
type input "13.00176.00"
click at [178, 363] on link "24-062s" at bounding box center [173, 366] width 23 height 7
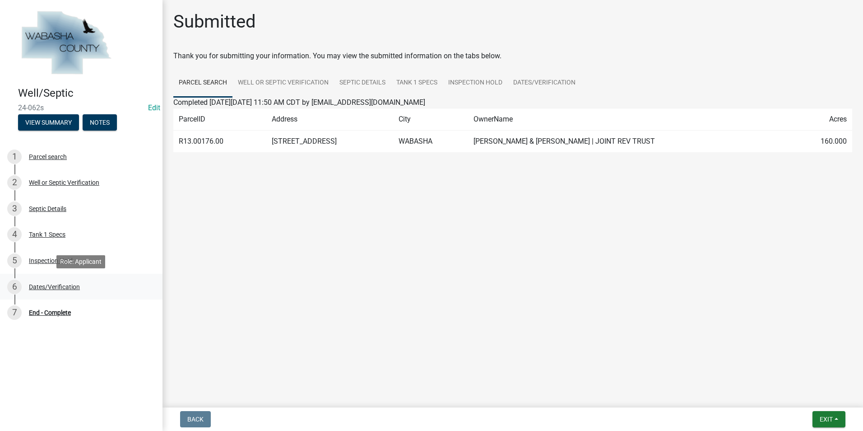
click at [56, 290] on div "Dates/Verification" at bounding box center [54, 286] width 51 height 6
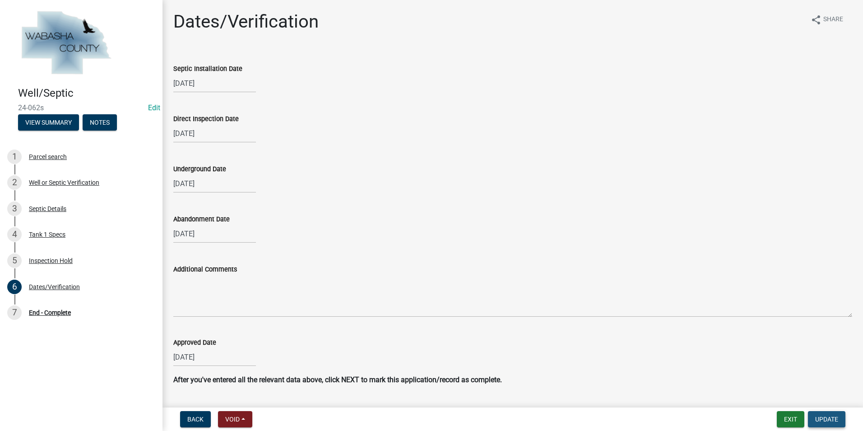
click at [829, 420] on span "Update" at bounding box center [826, 418] width 23 height 7
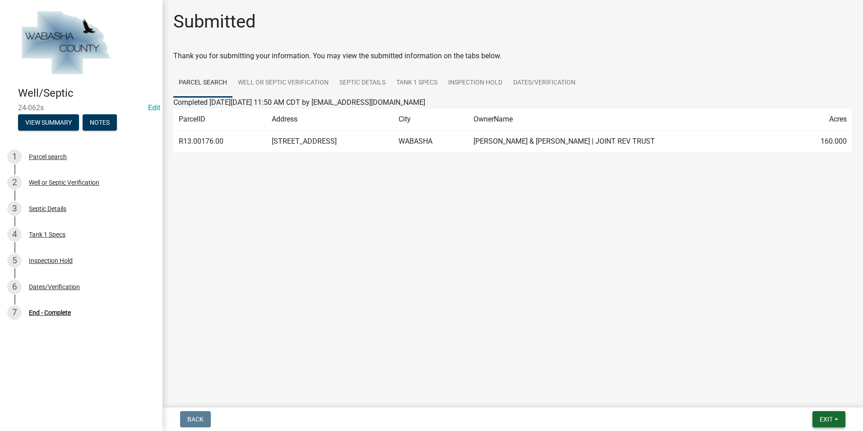
click at [840, 419] on button "Exit" at bounding box center [828, 419] width 33 height 16
click at [809, 398] on button "Save & Exit" at bounding box center [809, 396] width 72 height 22
